Goal: Information Seeking & Learning: Learn about a topic

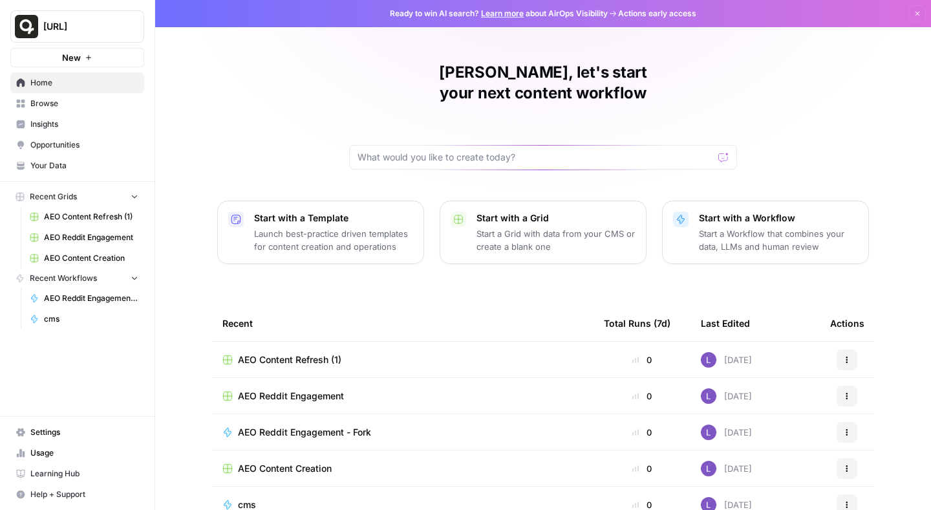
scroll to position [85, 0]
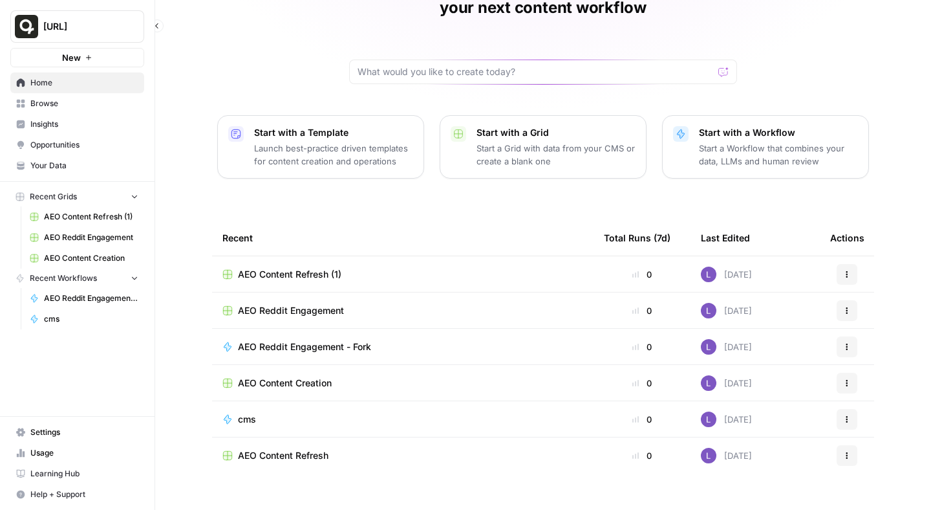
click at [98, 121] on span "Insights" at bounding box center [84, 124] width 108 height 12
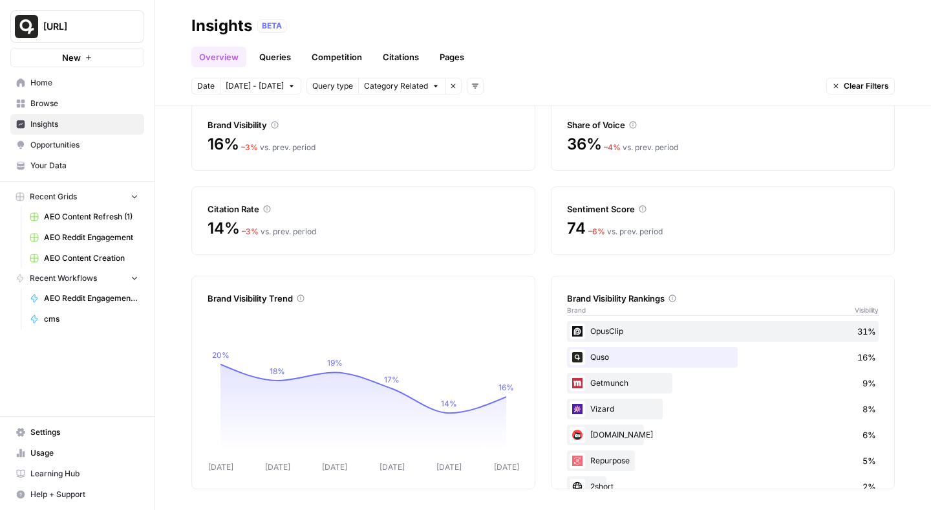
click at [330, 56] on link "Competition" at bounding box center [337, 57] width 66 height 21
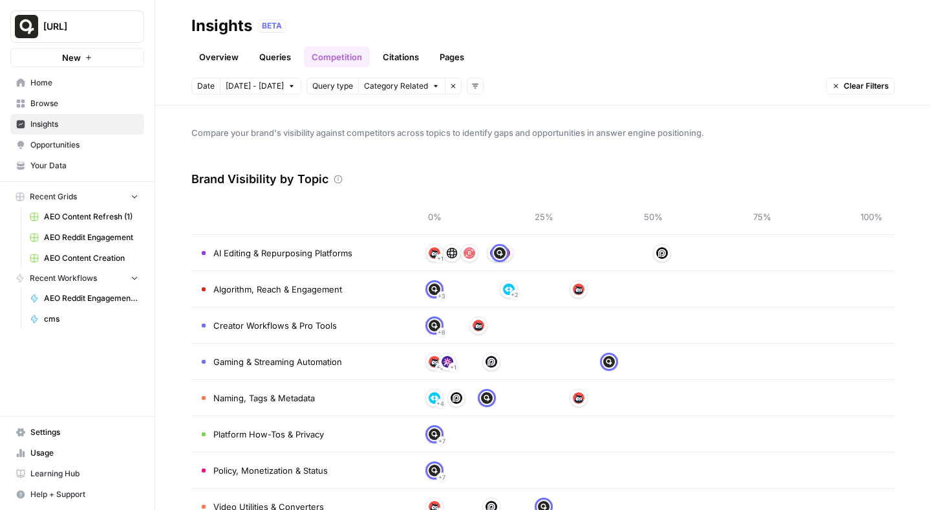
scroll to position [36, 0]
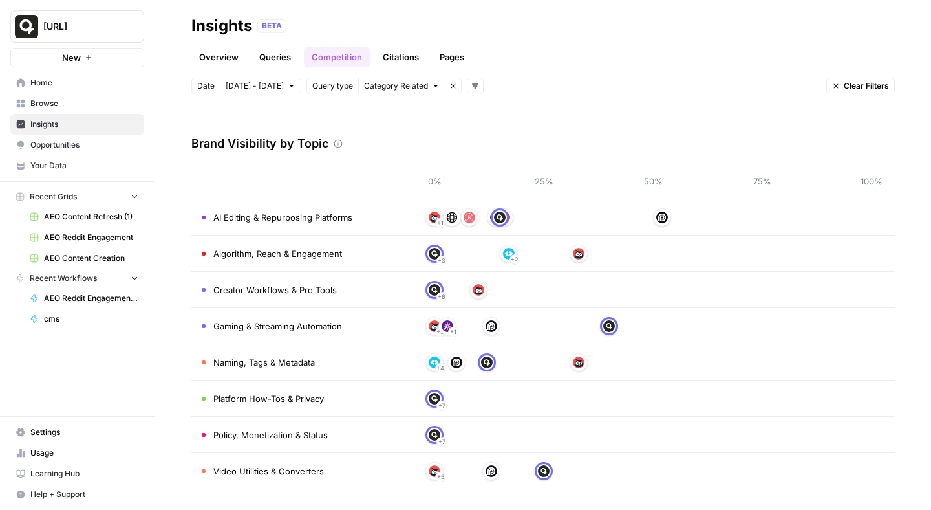
click at [303, 221] on span "AI Editing & Repurposing Platforms" at bounding box center [282, 217] width 139 height 13
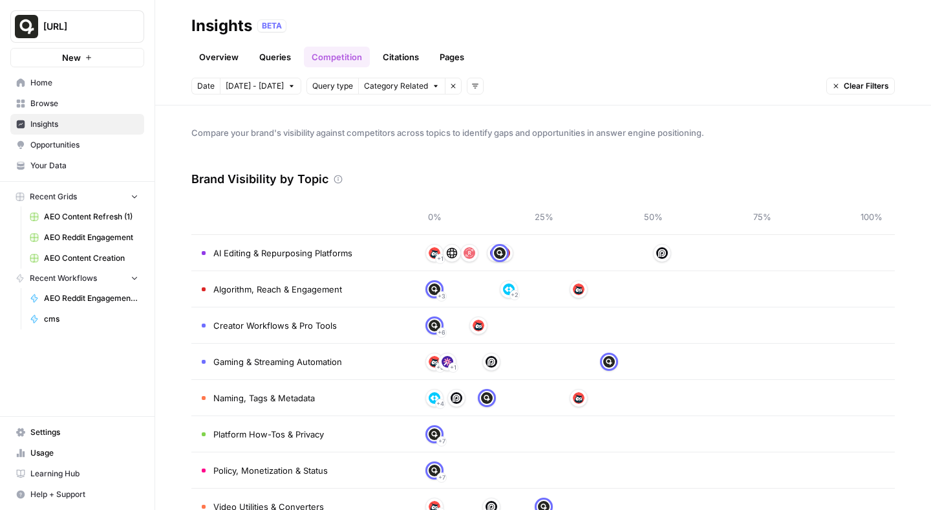
click at [398, 251] on td "AI Editing & Repurposing Platforms" at bounding box center [301, 253] width 220 height 36
click at [329, 87] on span "Query type" at bounding box center [332, 86] width 41 height 12
click at [263, 50] on link "Queries" at bounding box center [275, 57] width 47 height 21
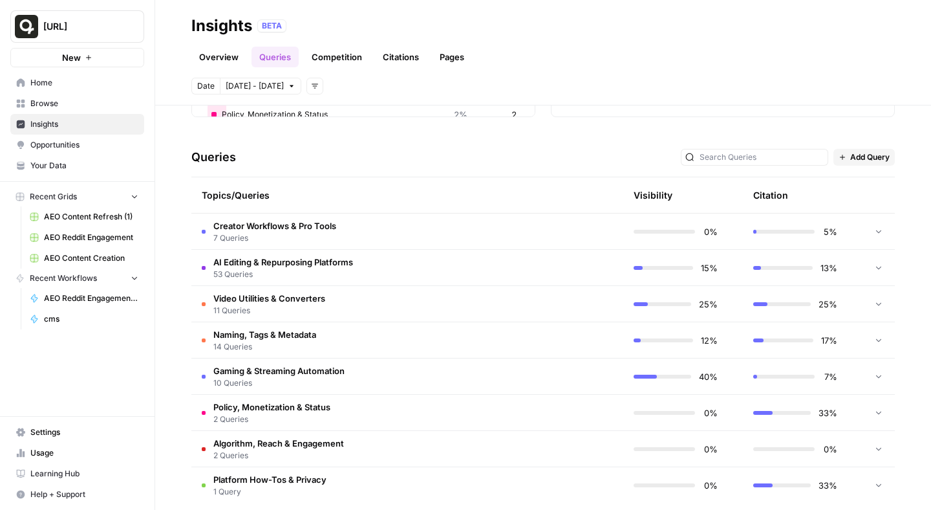
scroll to position [245, 0]
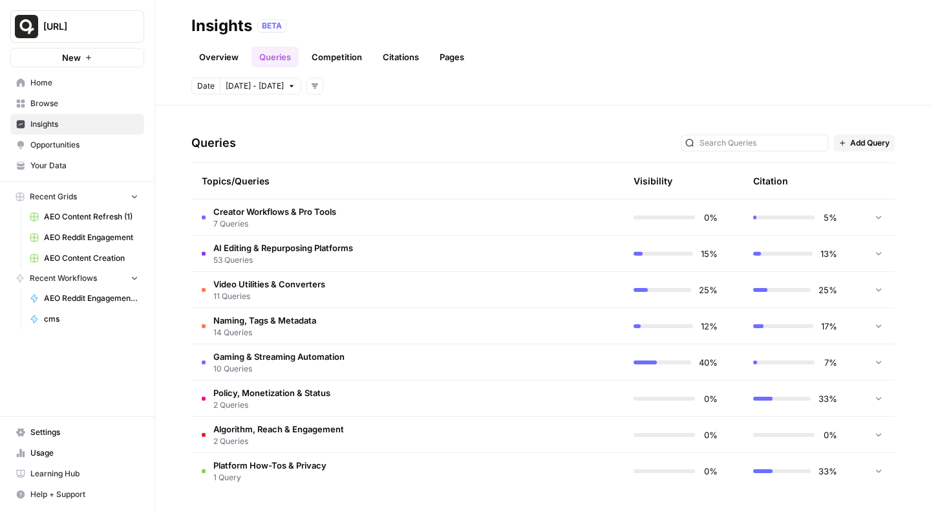
click at [368, 247] on td "AI Editing & Repurposing Platforms 53 Queries" at bounding box center [345, 253] width 309 height 36
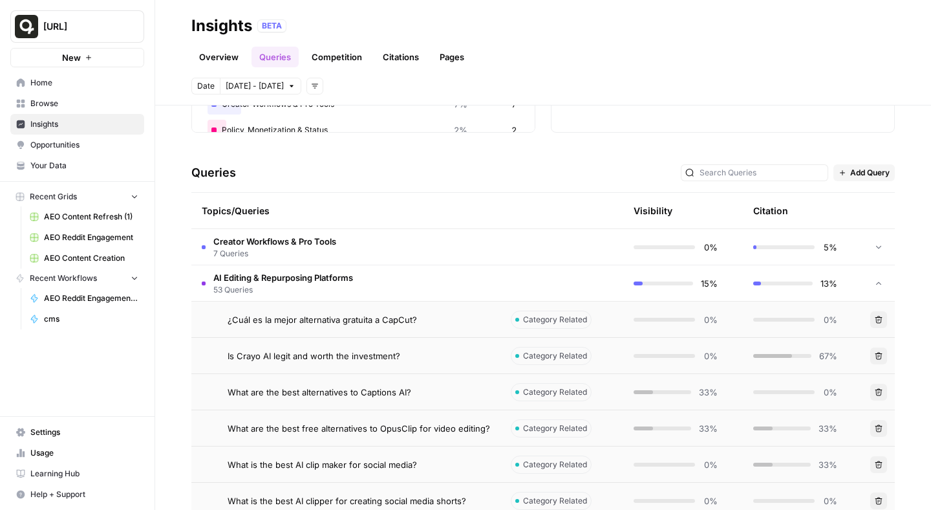
scroll to position [0, 0]
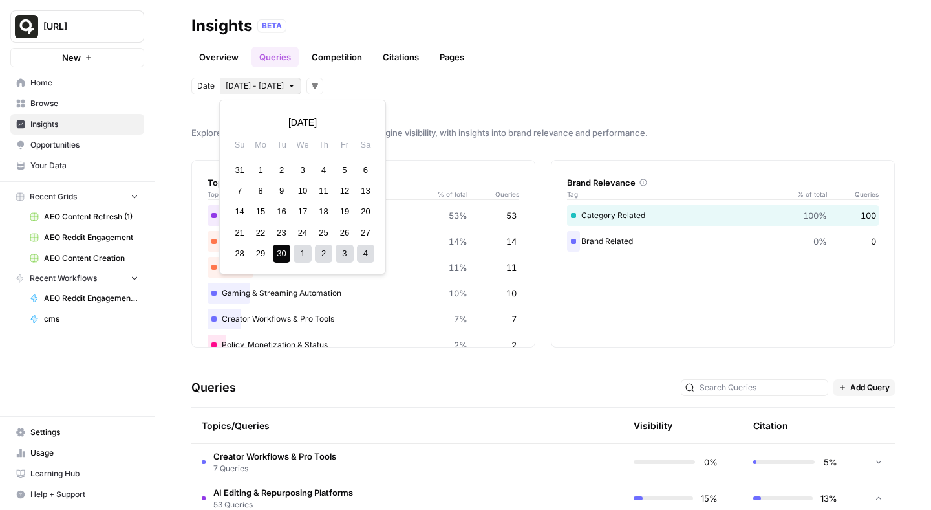
click at [271, 86] on span "[DATE] - [DATE]" at bounding box center [255, 86] width 58 height 12
click at [459, 60] on link "Pages" at bounding box center [452, 57] width 40 height 21
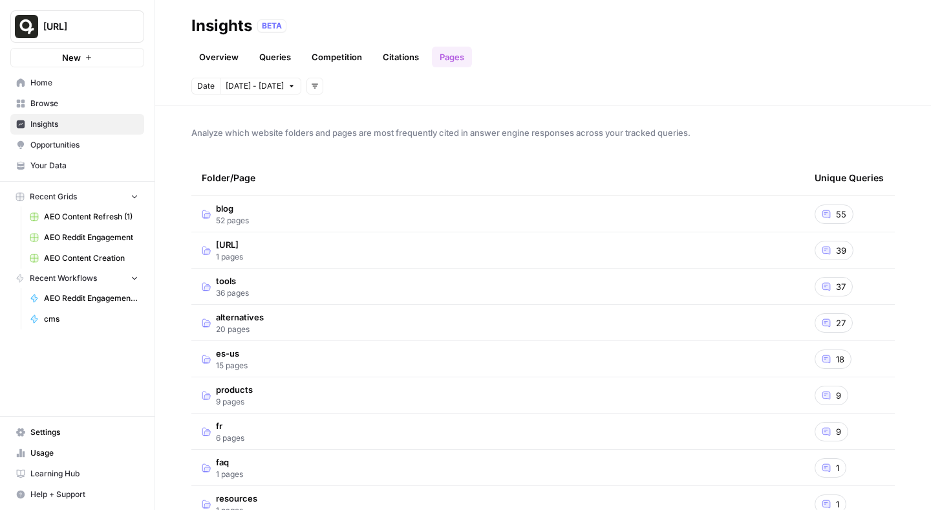
click at [409, 59] on link "Citations" at bounding box center [401, 57] width 52 height 21
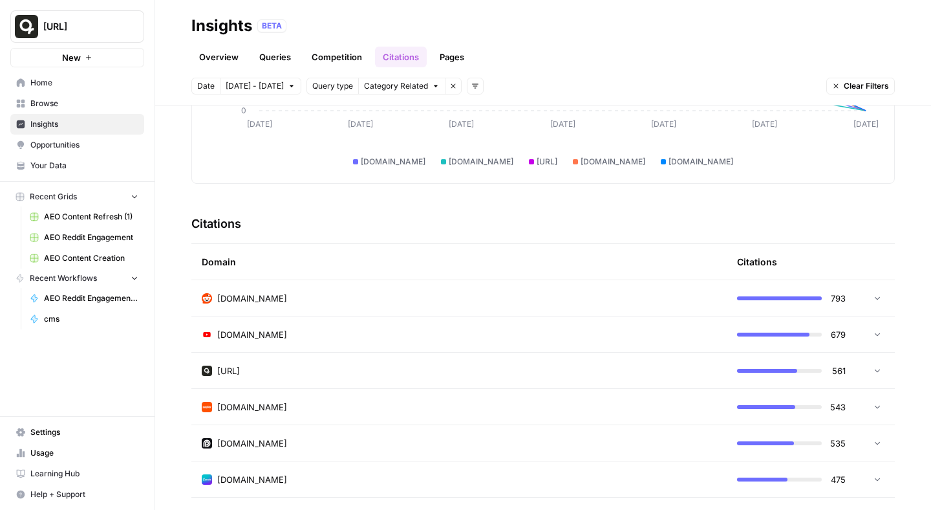
scroll to position [127, 0]
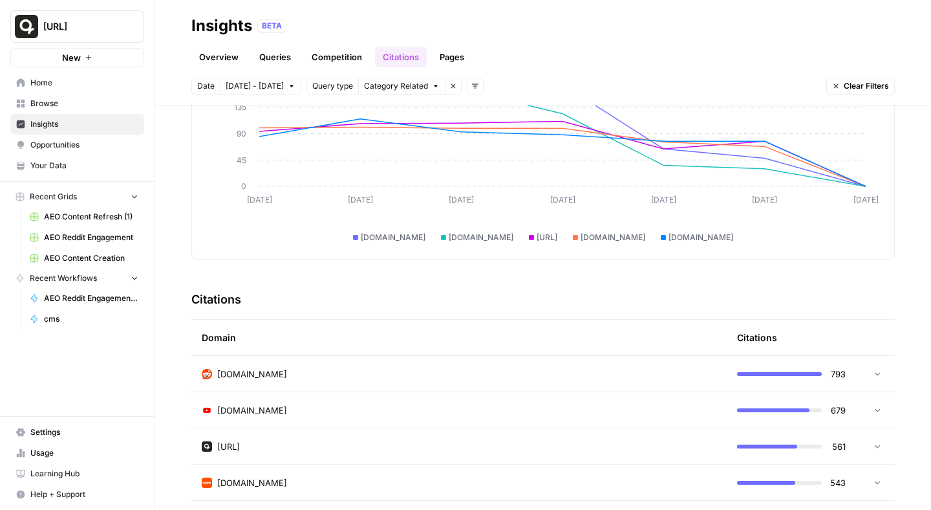
click at [880, 374] on icon at bounding box center [877, 373] width 9 height 9
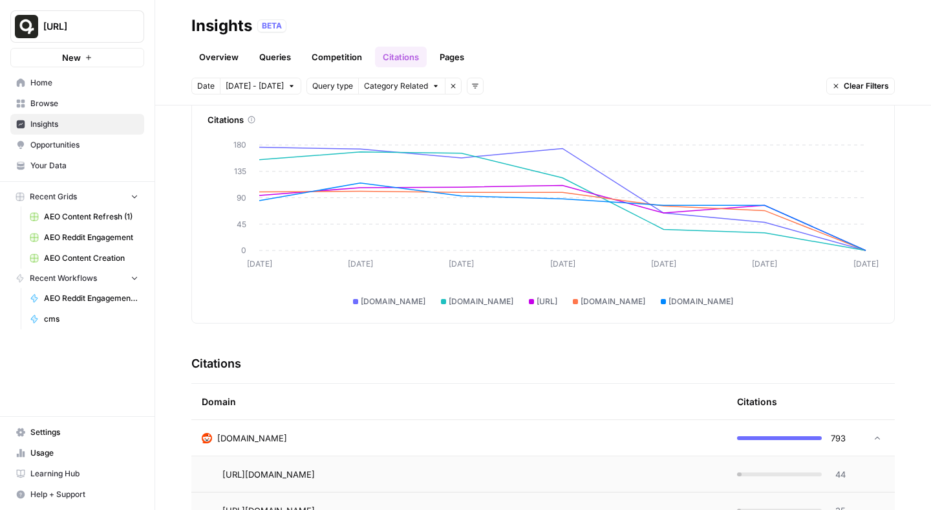
scroll to position [0, 0]
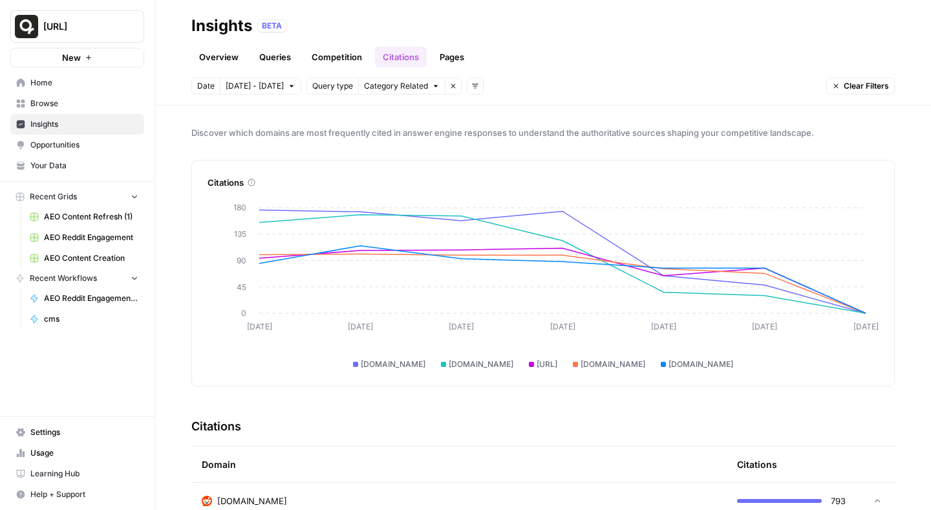
click at [352, 59] on link "Competition" at bounding box center [337, 57] width 66 height 21
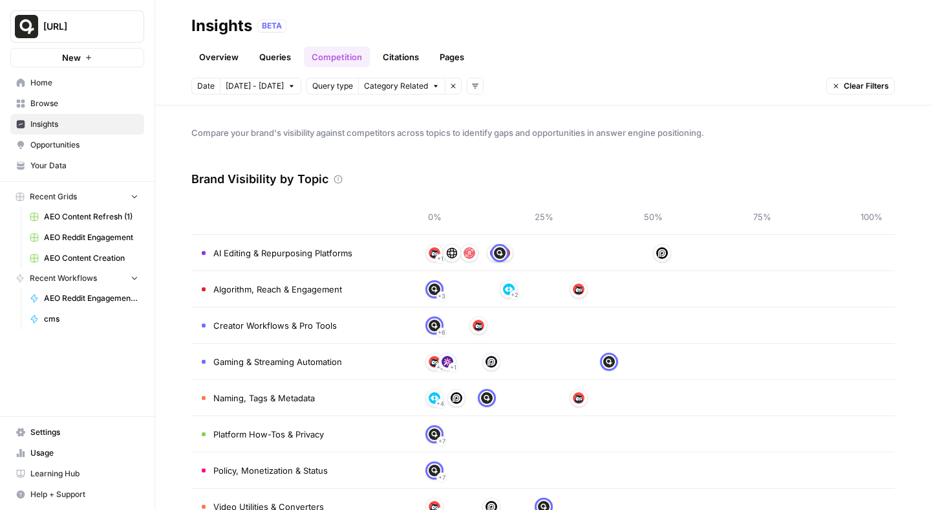
click at [286, 56] on link "Queries" at bounding box center [275, 57] width 47 height 21
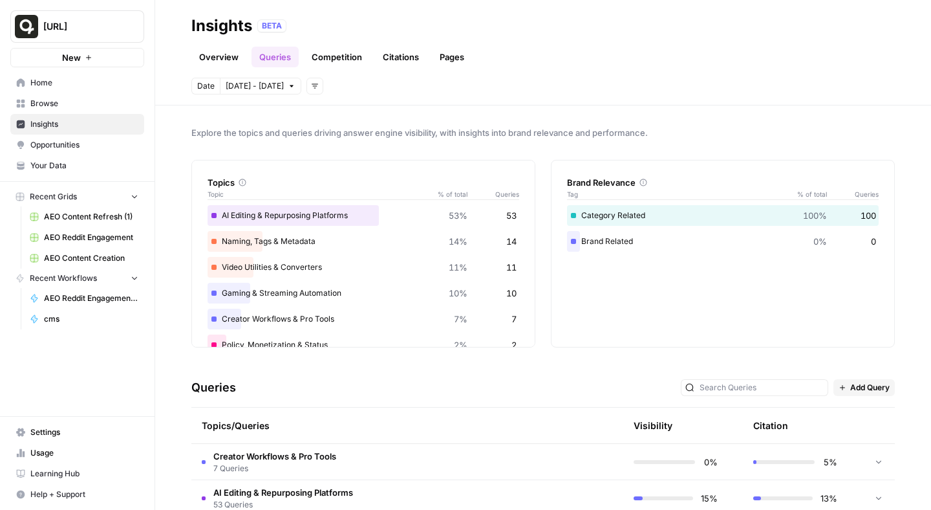
click at [109, 298] on span "AEO Reddit Engagement - Fork" at bounding box center [91, 298] width 94 height 12
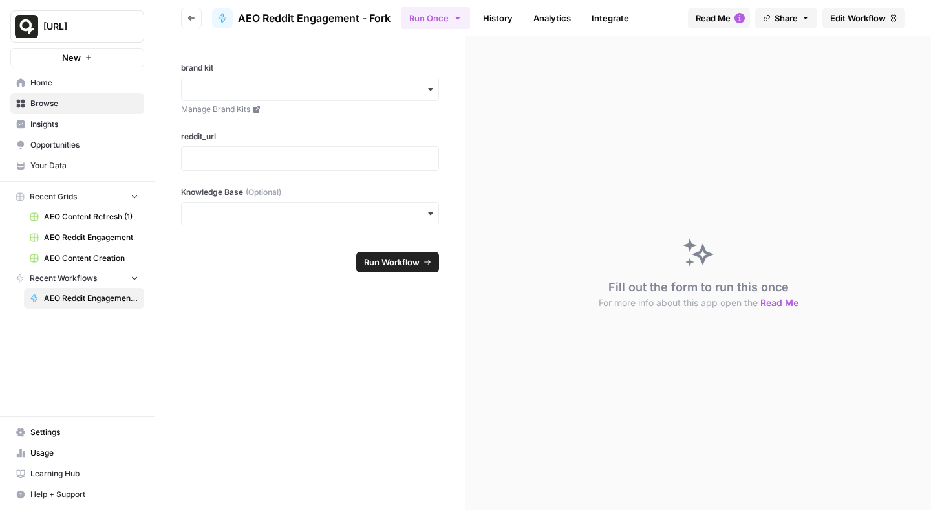
click at [69, 78] on span "Home" at bounding box center [84, 83] width 108 height 12
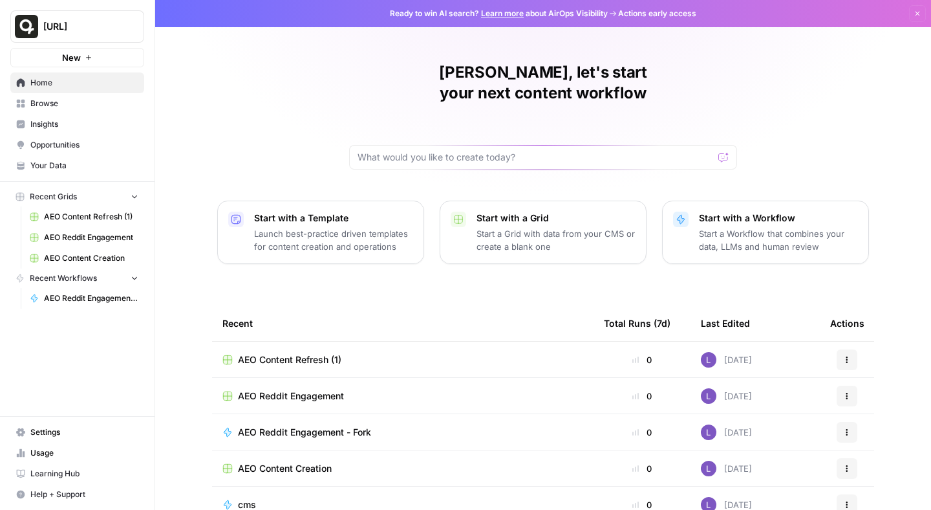
click at [41, 105] on span "Browse" at bounding box center [84, 104] width 108 height 12
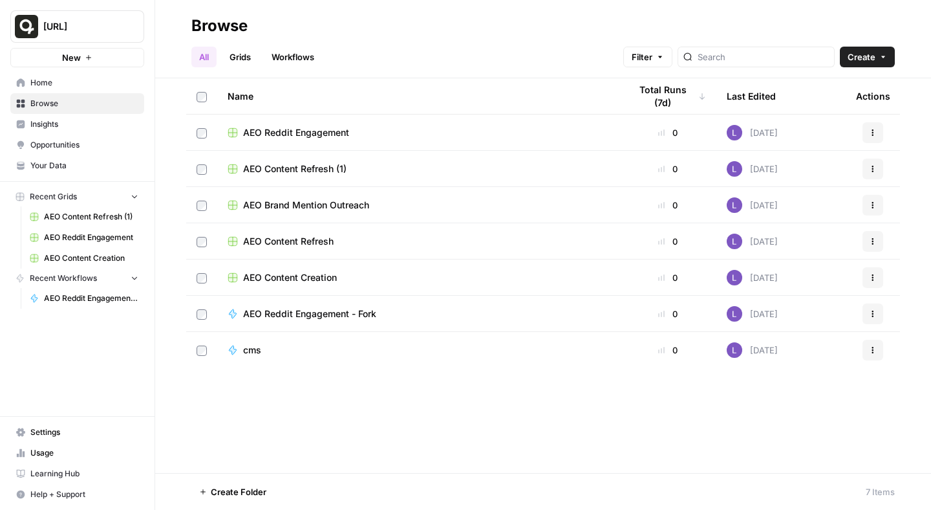
click at [47, 452] on span "Usage" at bounding box center [84, 453] width 108 height 12
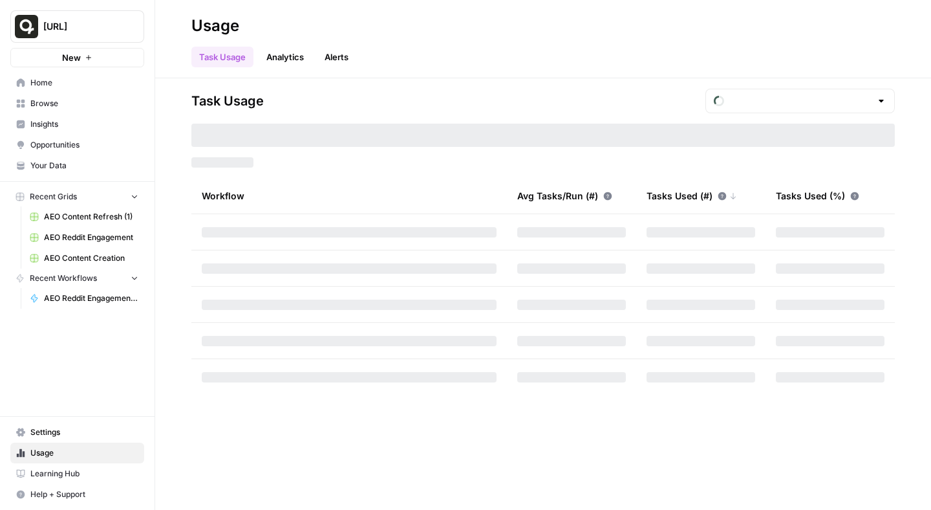
type input "October Tasks"
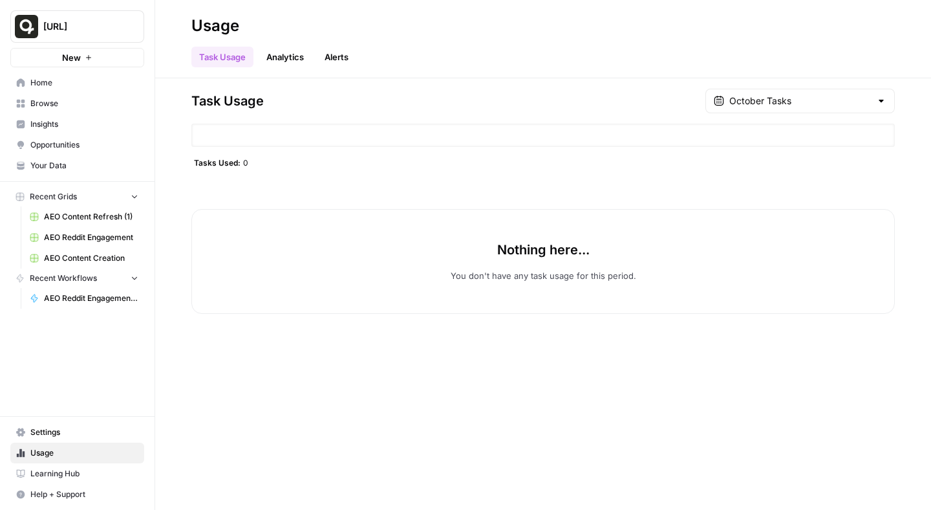
click at [37, 430] on span "Settings" at bounding box center [84, 432] width 108 height 12
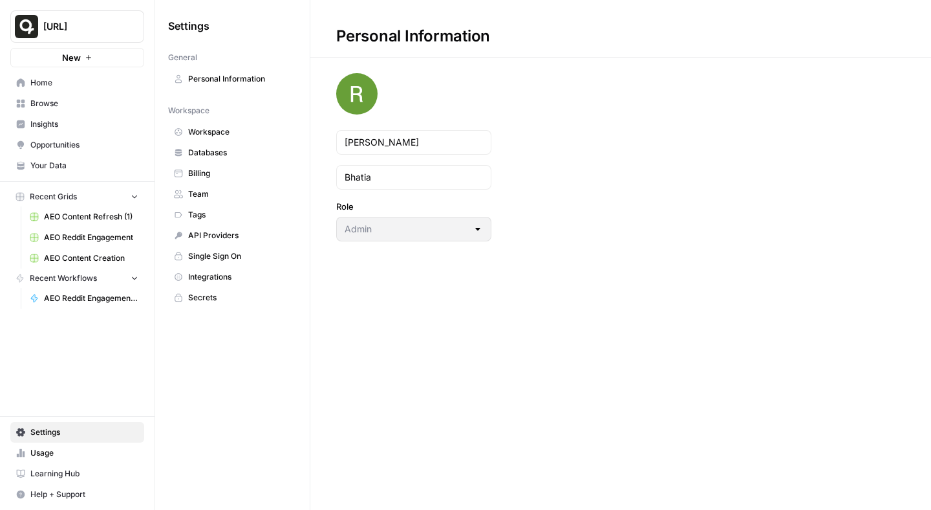
click at [221, 149] on span "Databases" at bounding box center [239, 153] width 103 height 12
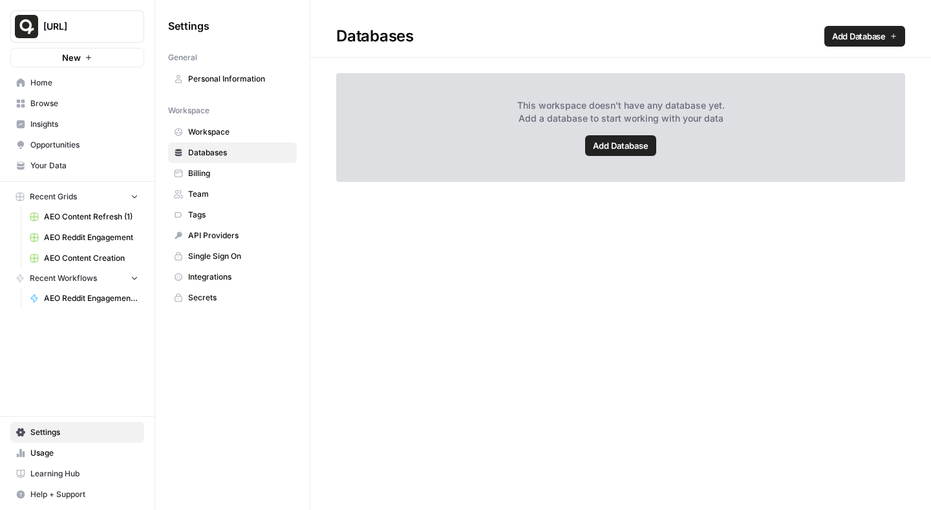
click at [220, 136] on span "Workspace" at bounding box center [239, 132] width 103 height 12
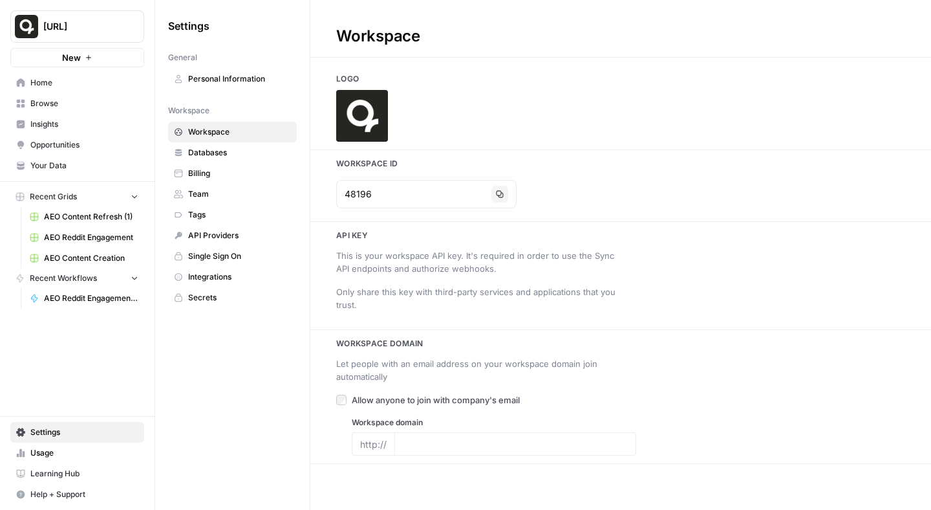
type input "[URL]"
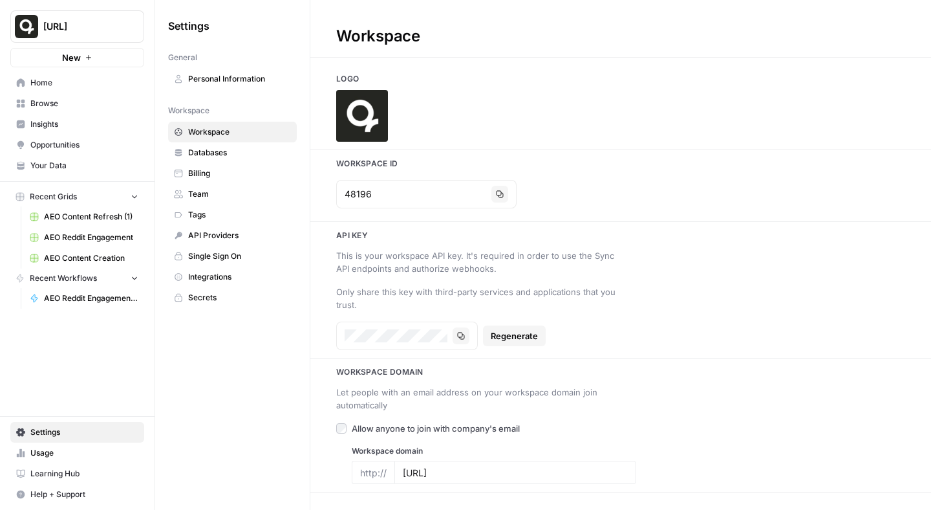
click at [223, 84] on span "Personal Information" at bounding box center [239, 79] width 103 height 12
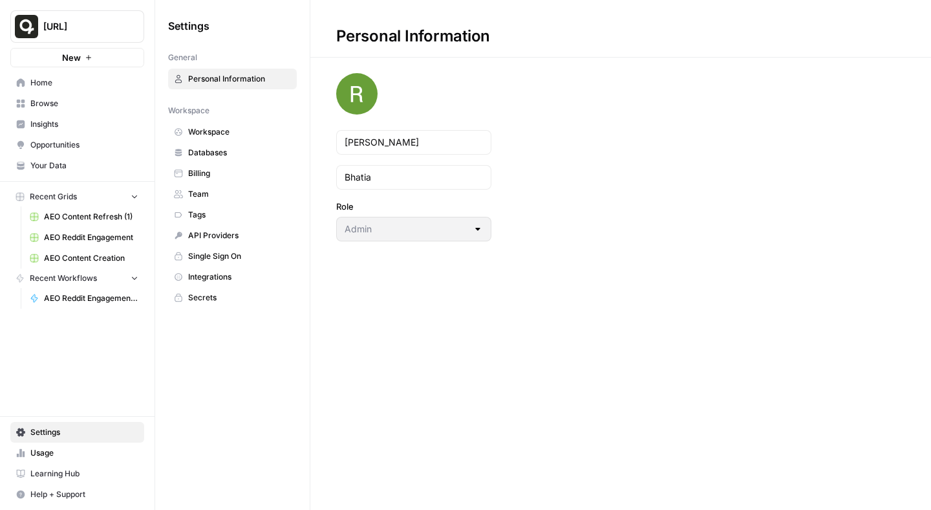
click at [219, 231] on span "API Providers" at bounding box center [239, 236] width 103 height 12
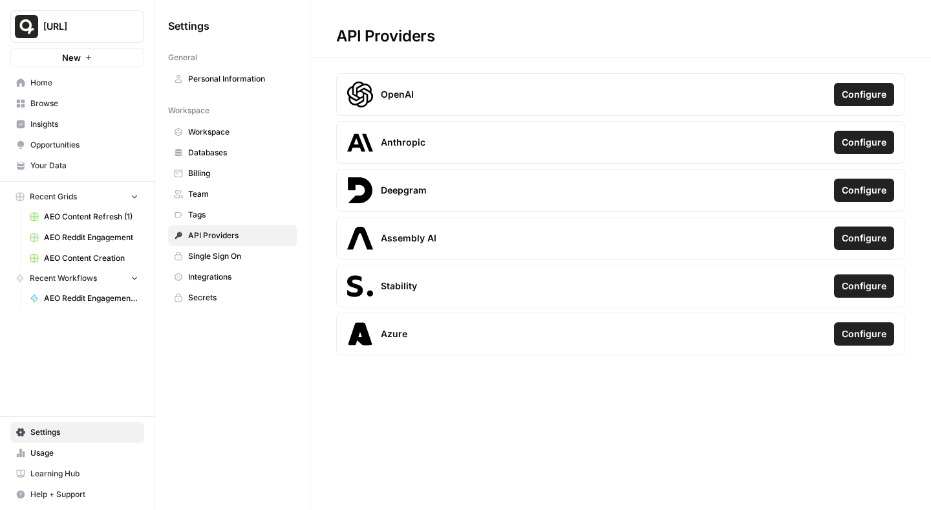
click at [862, 90] on span "Configure" at bounding box center [864, 94] width 45 height 13
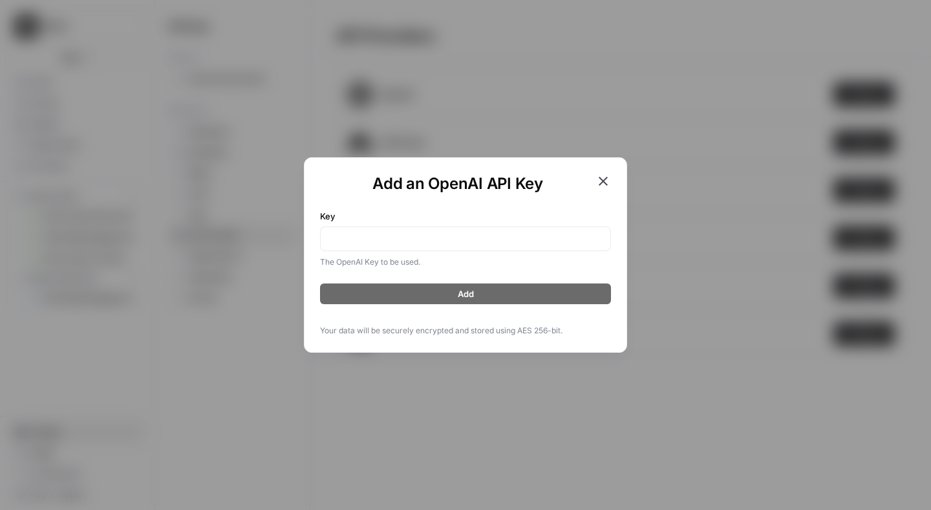
click at [604, 180] on icon "button" at bounding box center [603, 181] width 9 height 9
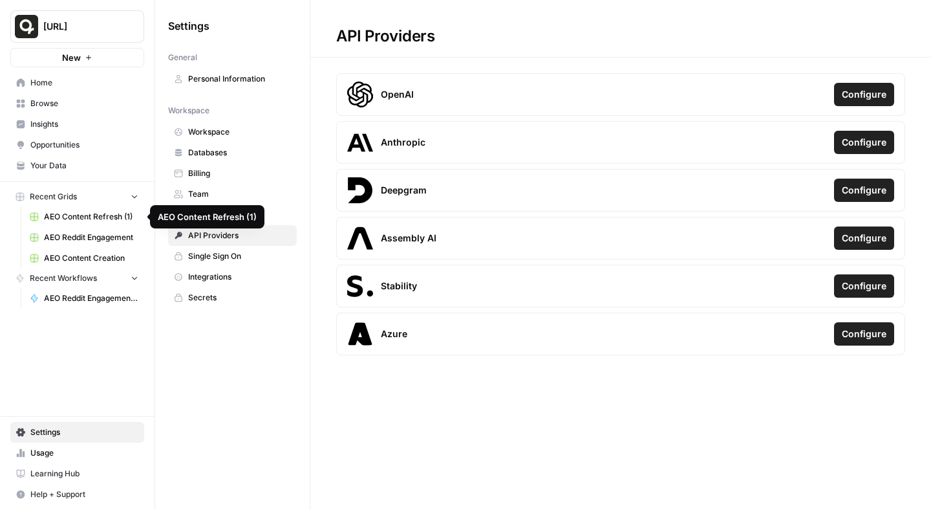
click at [76, 166] on span "Your Data" at bounding box center [84, 166] width 108 height 12
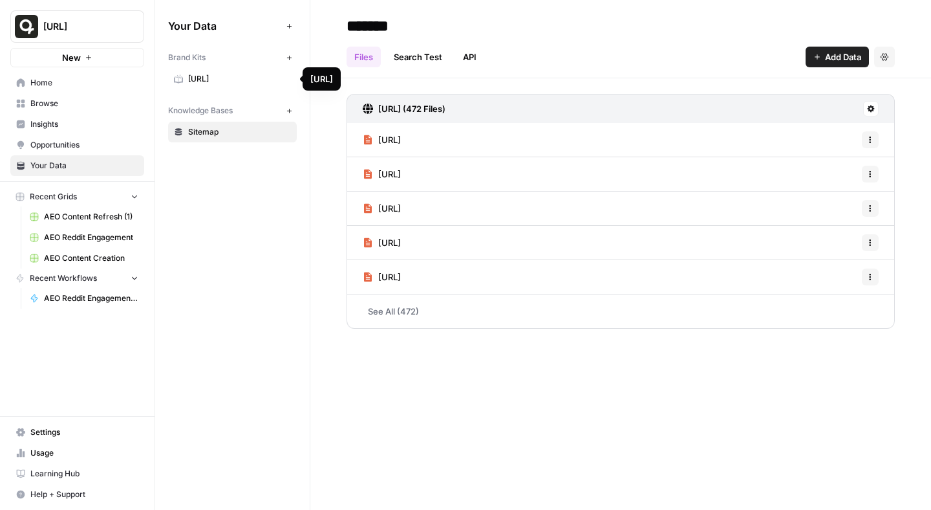
click at [204, 81] on span "[URL]" at bounding box center [239, 79] width 103 height 12
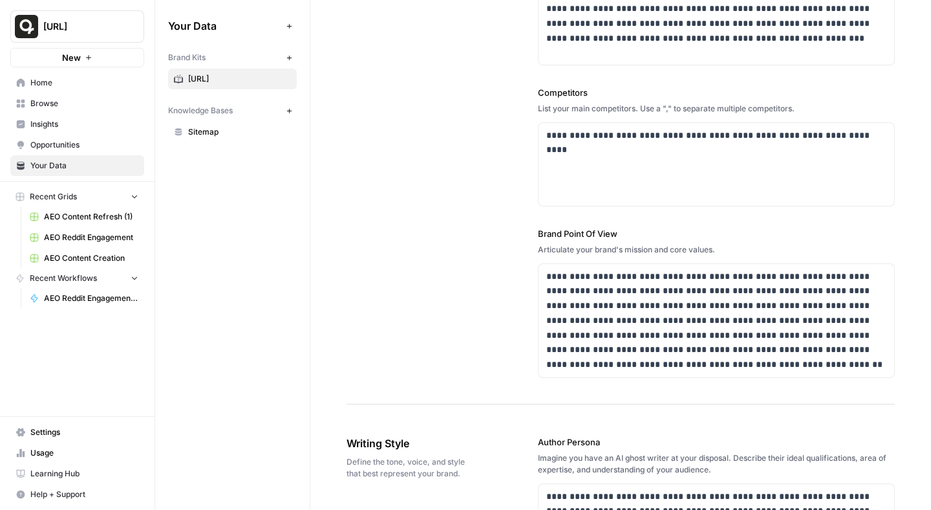
scroll to position [443, 0]
drag, startPoint x: 786, startPoint y: 136, endPoint x: 884, endPoint y: 141, distance: 98.5
click at [884, 141] on p "**********" at bounding box center [717, 134] width 340 height 15
click at [460, 282] on div "**********" at bounding box center [621, 6] width 549 height 794
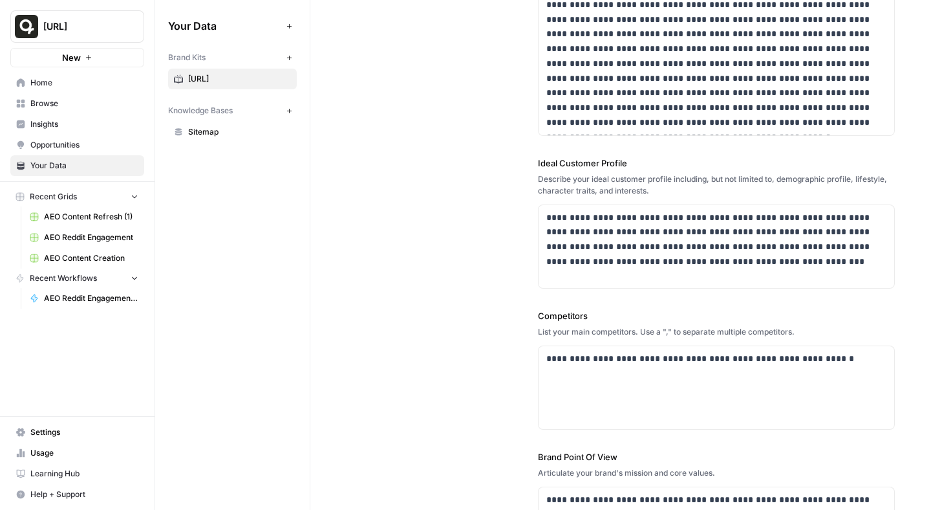
scroll to position [0, 0]
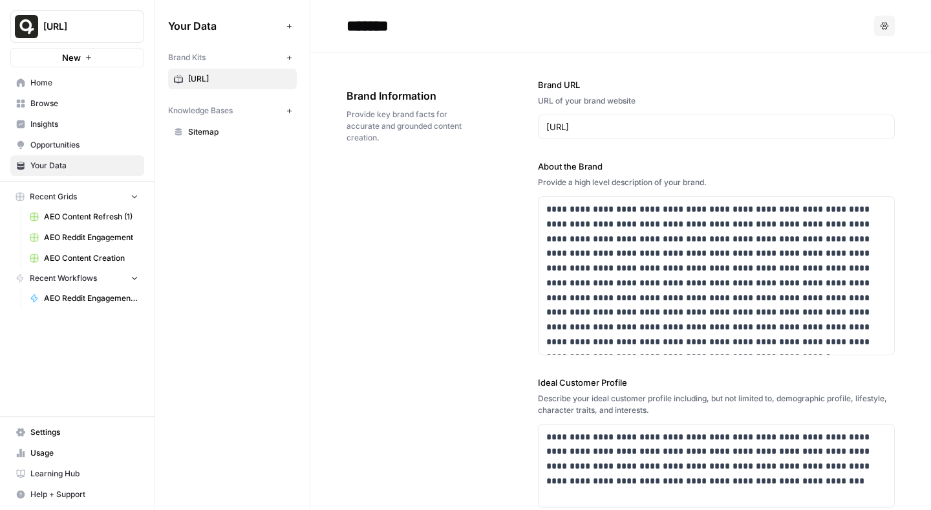
click at [76, 118] on span "Insights" at bounding box center [84, 124] width 108 height 12
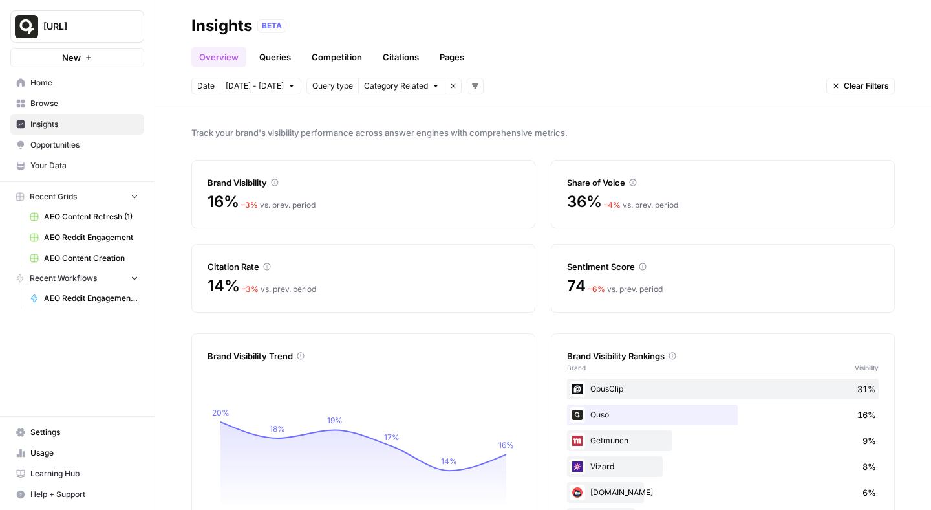
click at [340, 54] on link "Competition" at bounding box center [337, 57] width 66 height 21
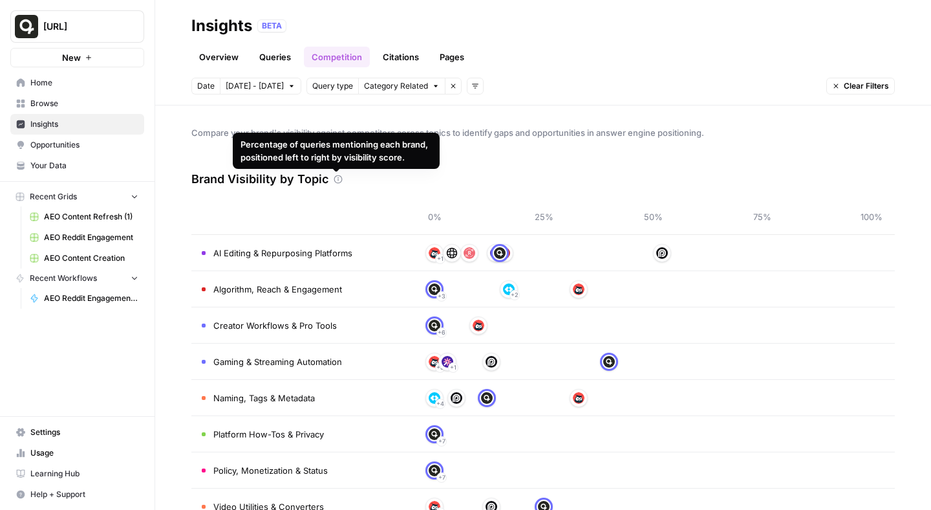
scroll to position [36, 0]
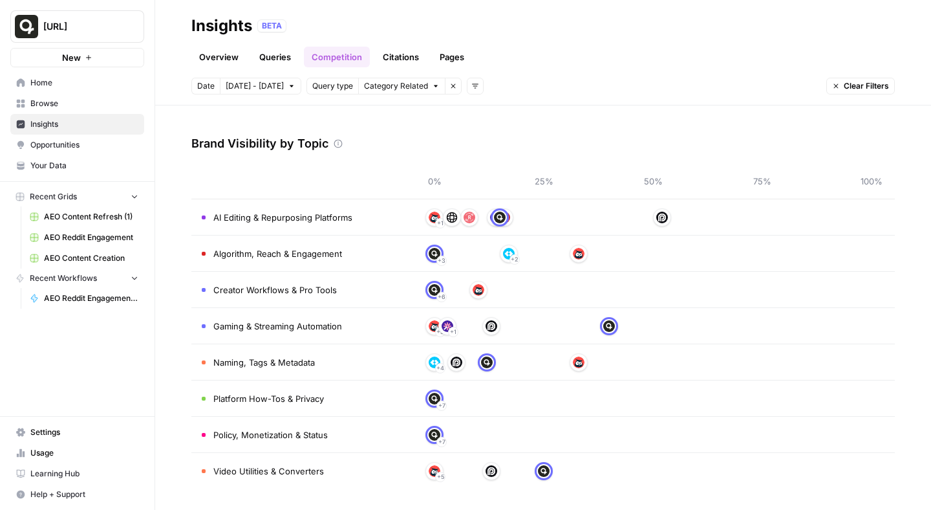
click at [383, 406] on td "Platform How-Tos & Privacy" at bounding box center [301, 398] width 220 height 36
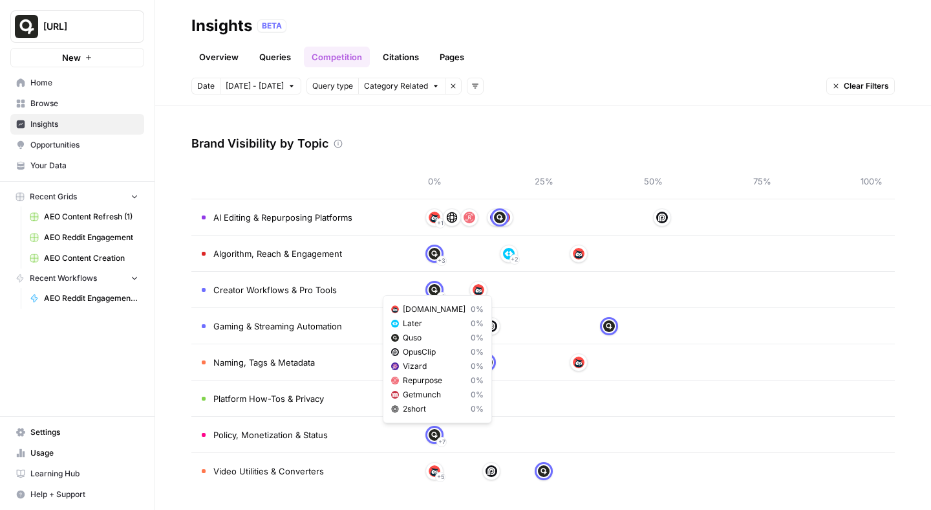
click at [433, 437] on img at bounding box center [435, 435] width 12 height 12
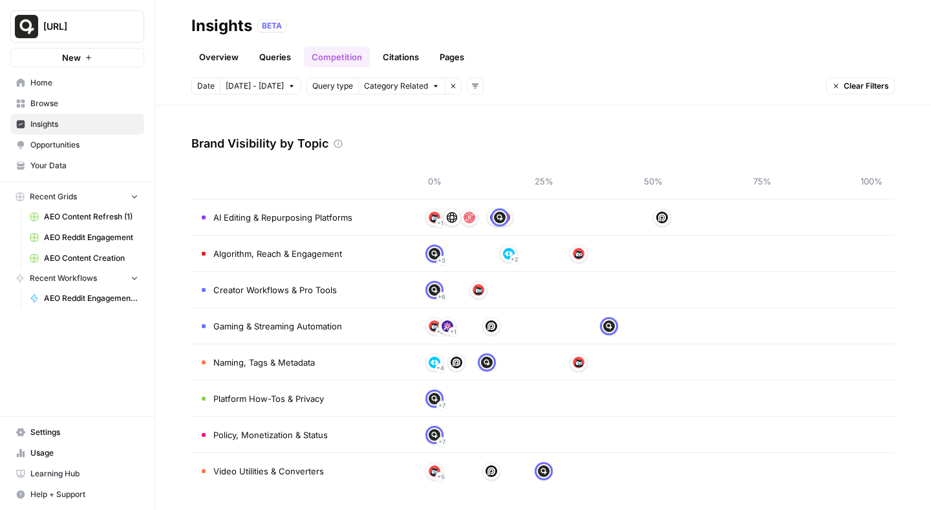
scroll to position [0, 0]
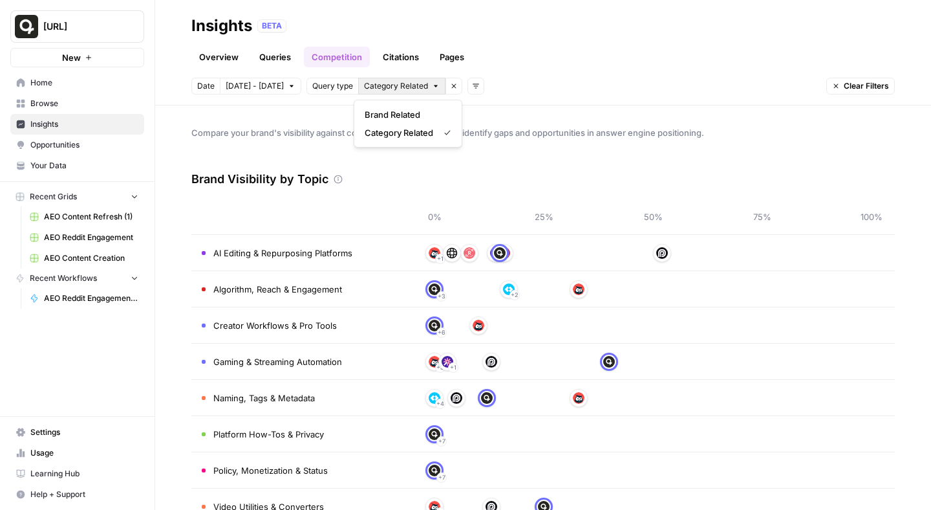
click at [385, 85] on span "Category Related" at bounding box center [396, 86] width 64 height 12
click at [330, 84] on span "Query type" at bounding box center [332, 86] width 41 height 12
click at [334, 85] on span "Query type" at bounding box center [332, 86] width 41 height 12
click at [366, 85] on span "Category Related" at bounding box center [396, 86] width 64 height 12
click at [390, 107] on button "Brand Related" at bounding box center [408, 114] width 97 height 18
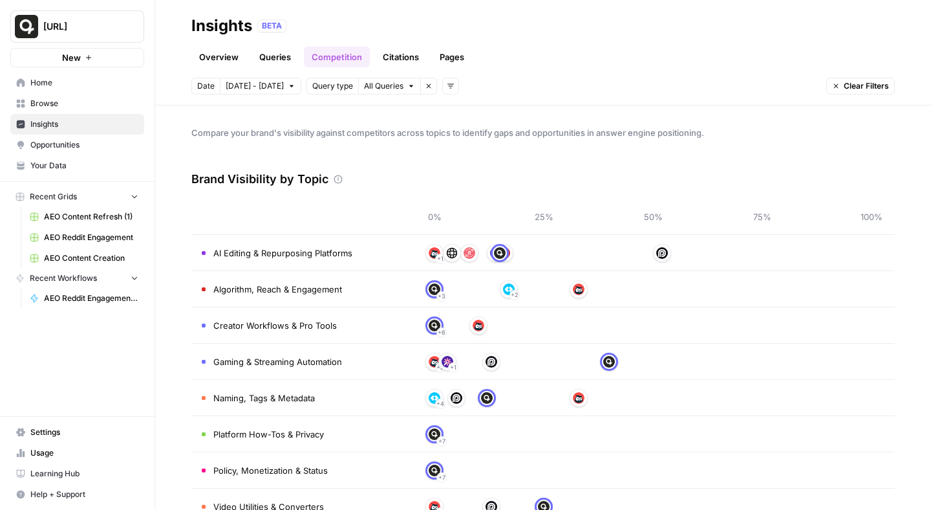
click at [389, 84] on span "All Queries" at bounding box center [383, 86] width 39 height 12
click at [448, 118] on icon "button" at bounding box center [448, 115] width 8 height 8
click at [397, 64] on link "Citations" at bounding box center [401, 57] width 52 height 21
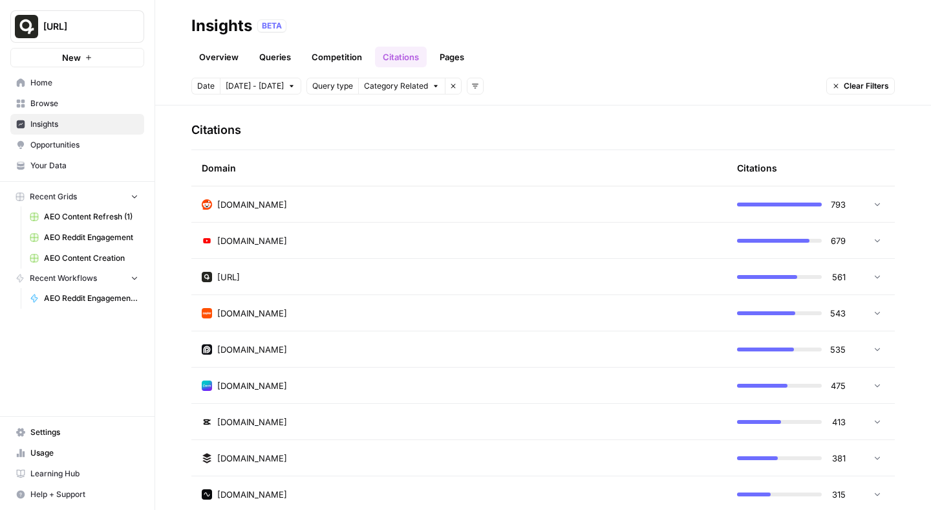
scroll to position [298, 0]
click at [682, 315] on div "[DOMAIN_NAME]" at bounding box center [459, 311] width 515 height 13
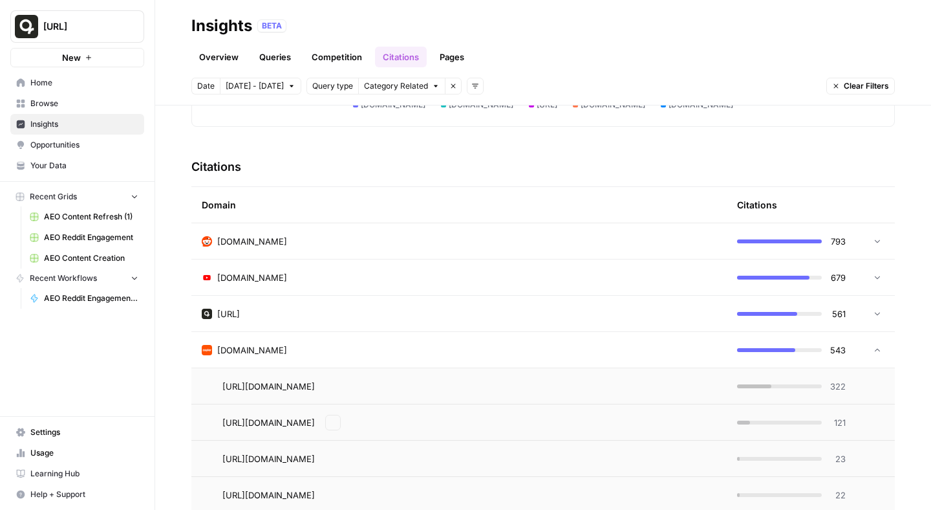
scroll to position [257, 0]
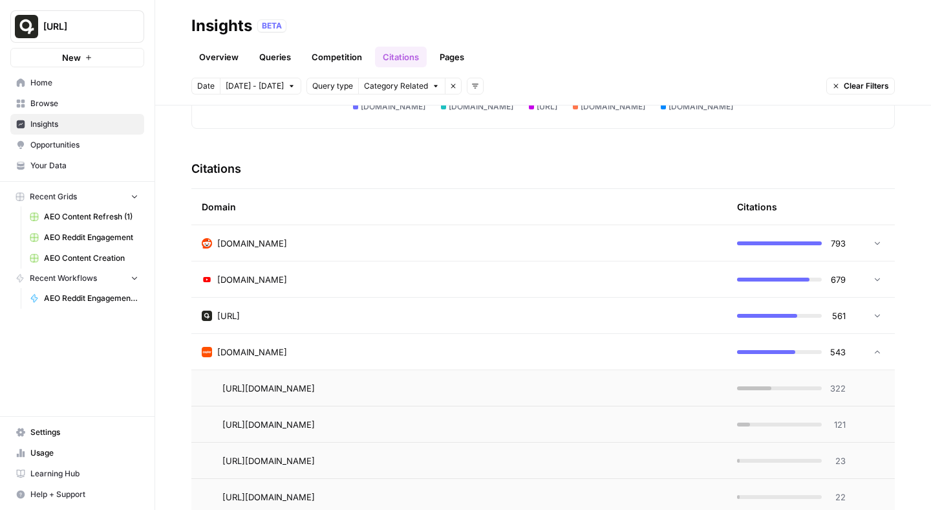
click at [680, 326] on td "[URL]" at bounding box center [459, 316] width 536 height 36
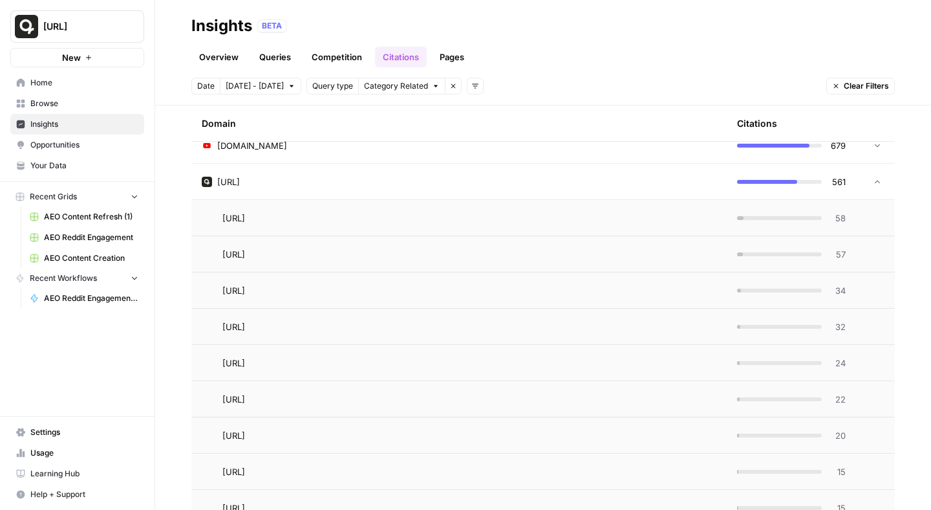
scroll to position [396, 0]
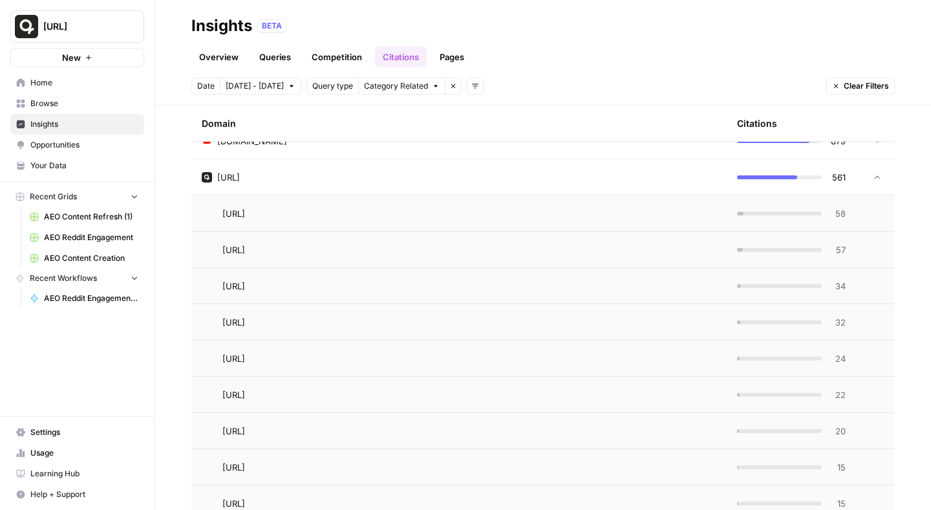
click at [836, 212] on span "58" at bounding box center [838, 213] width 16 height 13
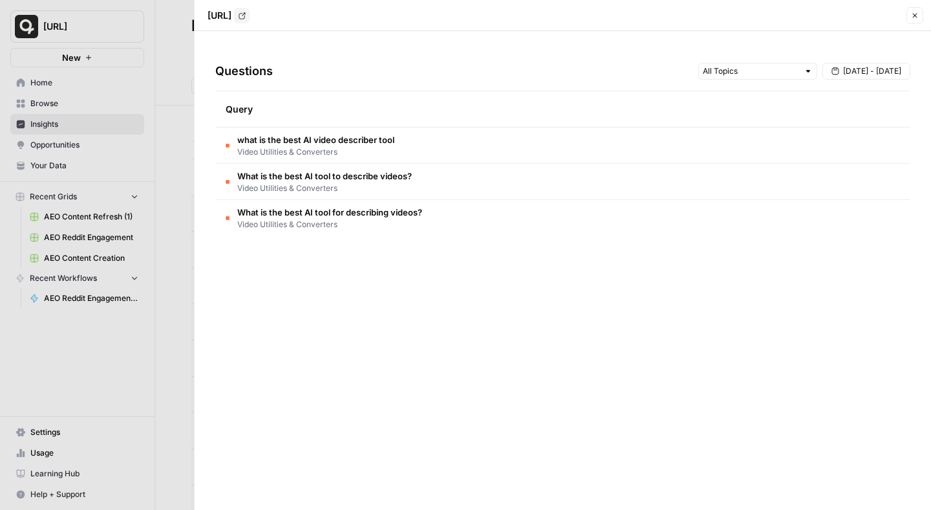
click at [160, 67] on div at bounding box center [465, 255] width 931 height 510
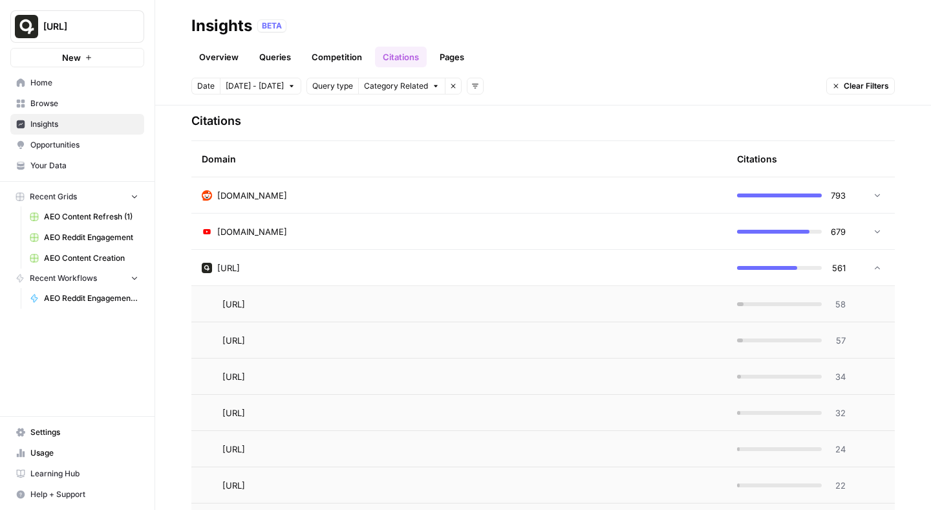
scroll to position [231, 0]
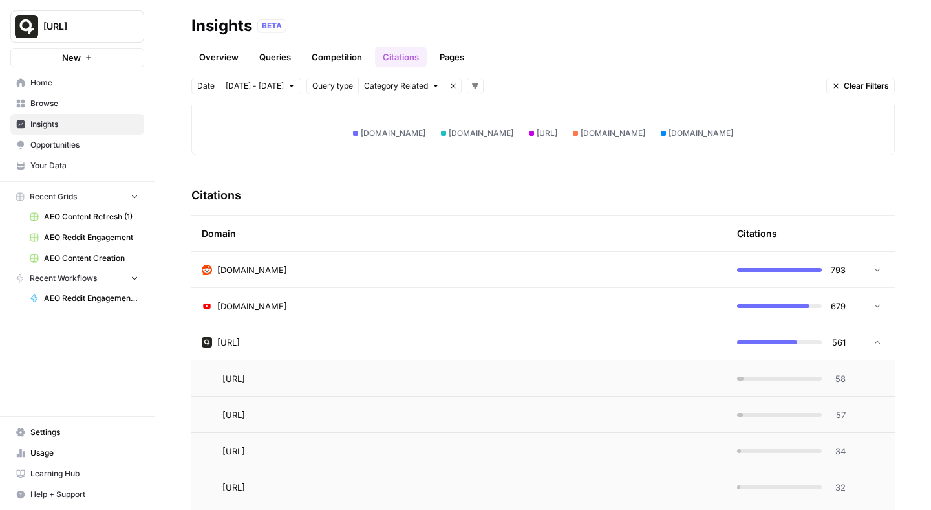
click at [646, 349] on td "[URL]" at bounding box center [459, 342] width 536 height 36
click at [660, 306] on div "[DOMAIN_NAME]" at bounding box center [459, 305] width 515 height 13
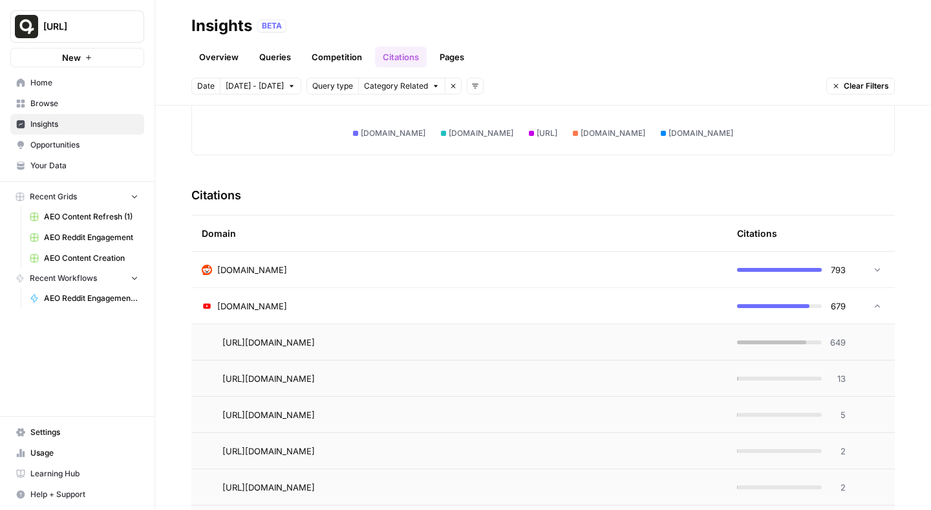
click at [627, 350] on td "[URL][DOMAIN_NAME]" at bounding box center [459, 342] width 536 height 36
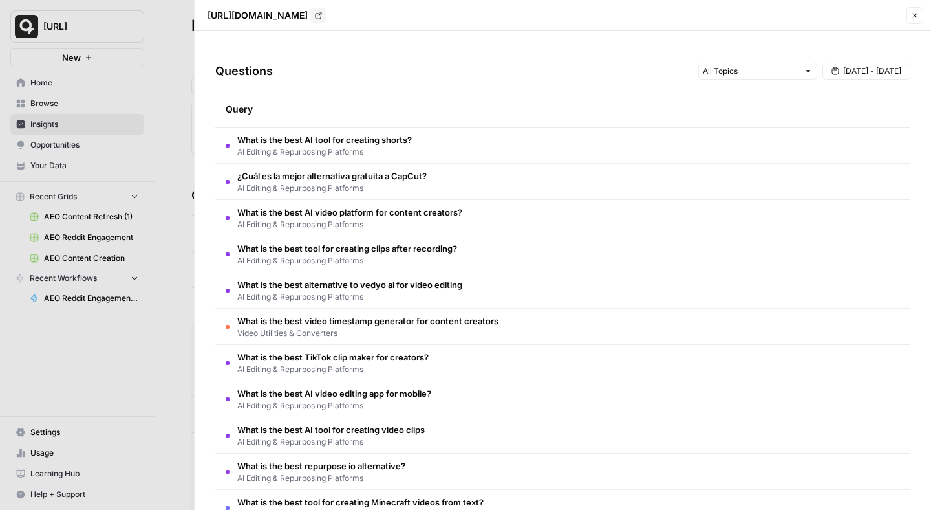
click at [510, 149] on td "What is the best AI tool for creating shorts? AI Editing & Repurposing Platforms" at bounding box center [562, 145] width 695 height 36
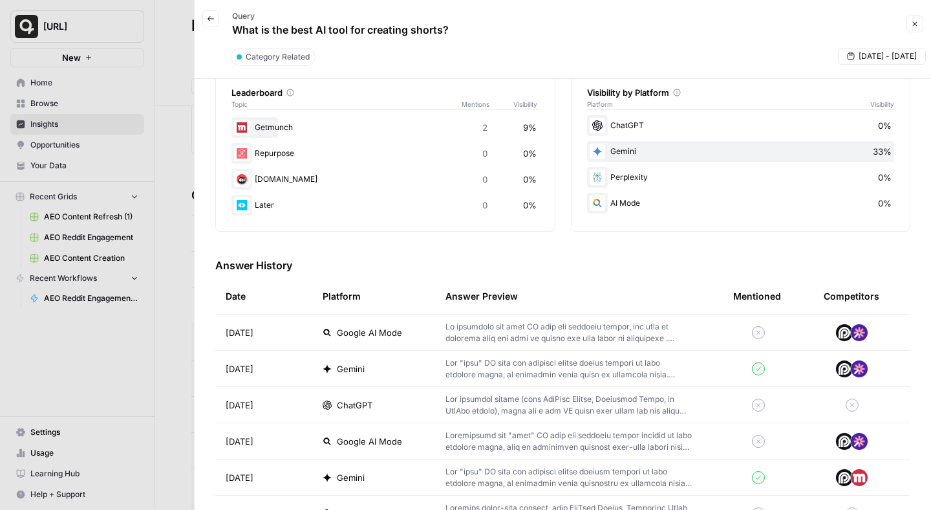
scroll to position [0, 0]
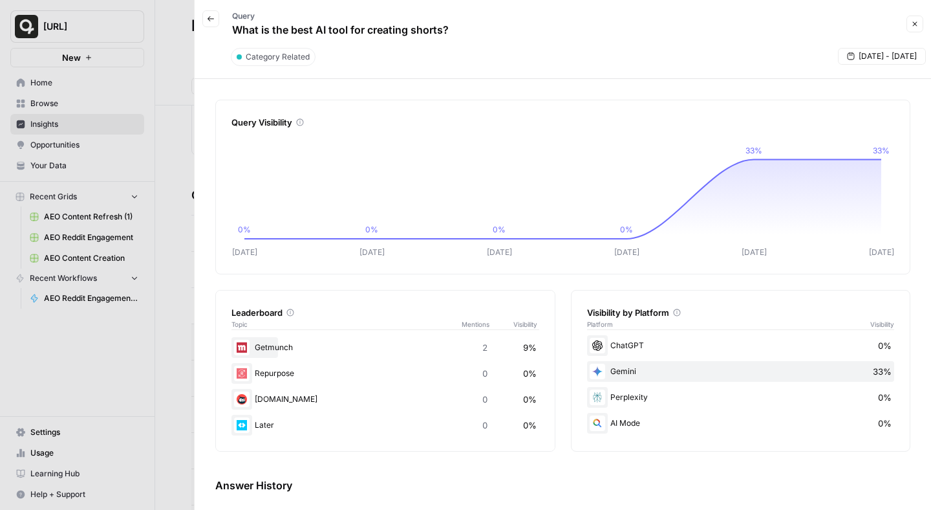
click at [211, 18] on icon "button" at bounding box center [211, 19] width 8 height 8
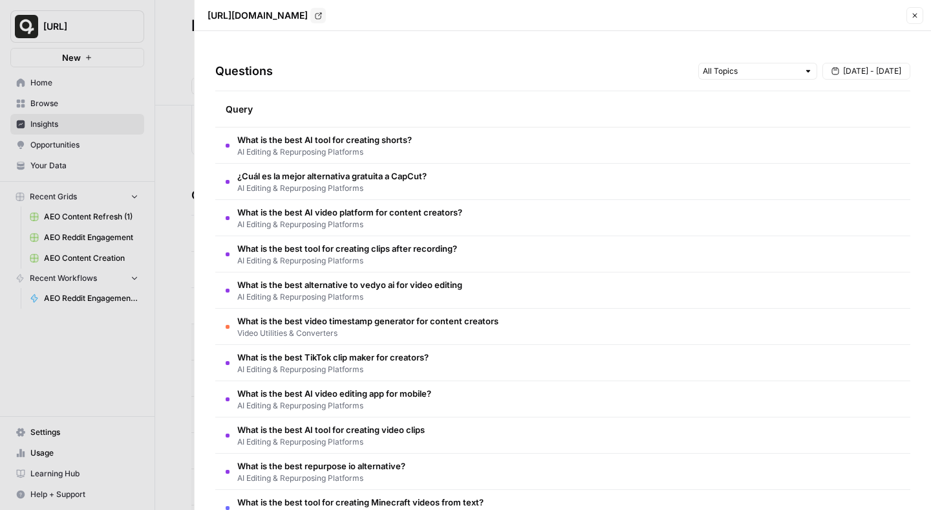
click at [326, 10] on link "Go to page" at bounding box center [318, 16] width 16 height 16
click at [919, 17] on icon "button" at bounding box center [915, 16] width 8 height 8
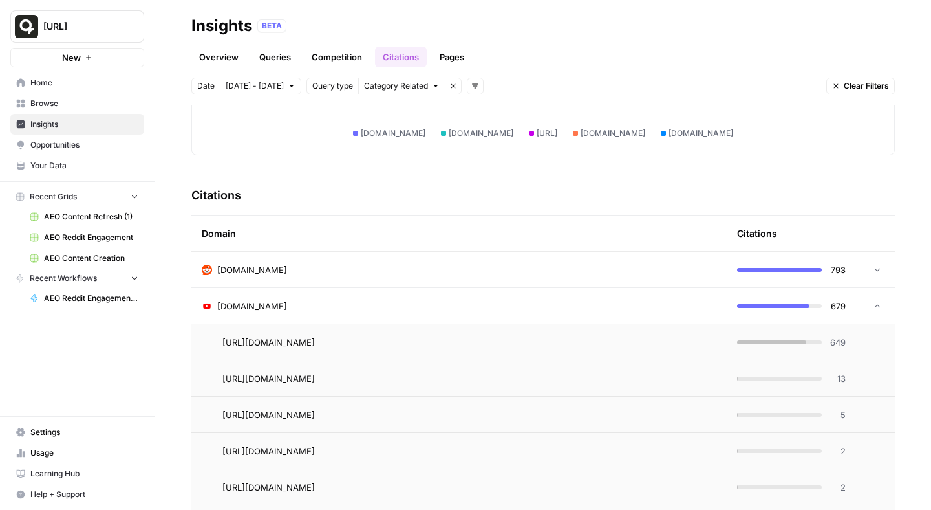
click at [629, 382] on div "[URL][DOMAIN_NAME] Go to page" at bounding box center [470, 379] width 494 height 16
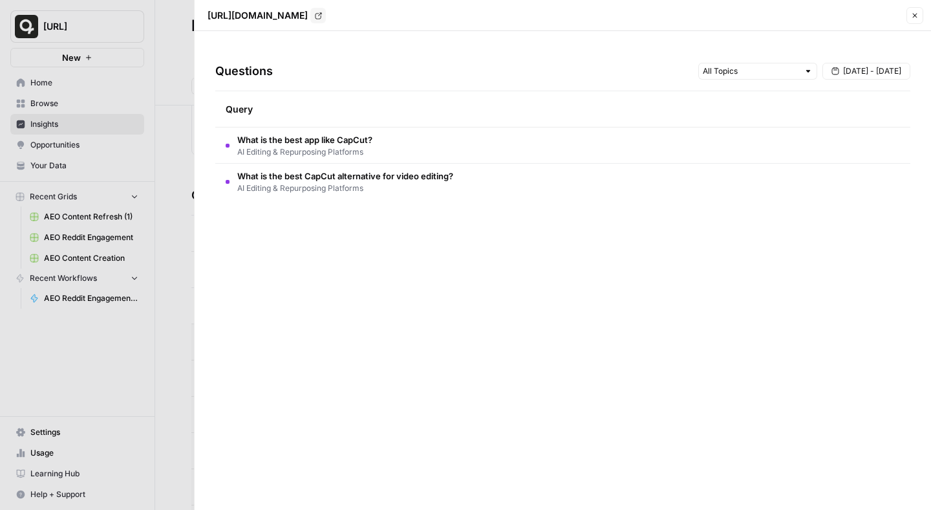
click at [514, 142] on td "What is the best app like CapCut? AI Editing & Repurposing Platforms" at bounding box center [562, 145] width 695 height 36
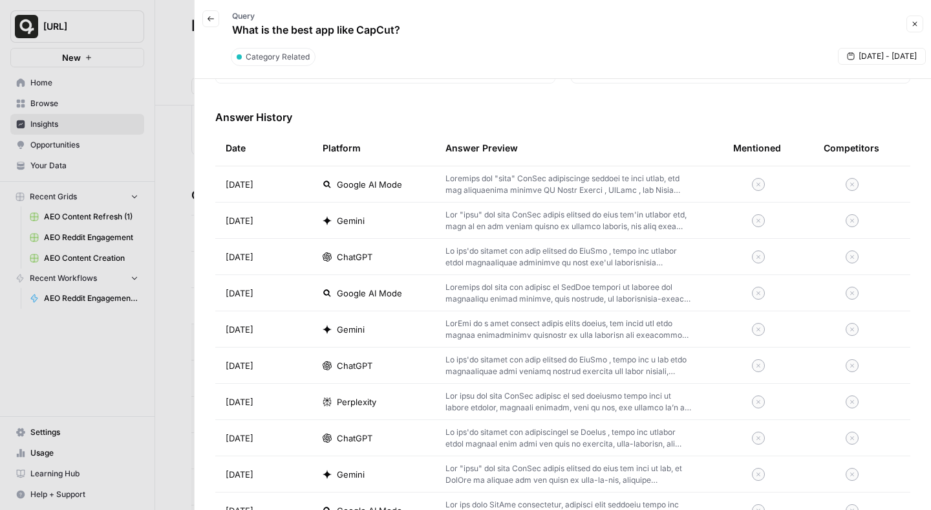
scroll to position [341, 0]
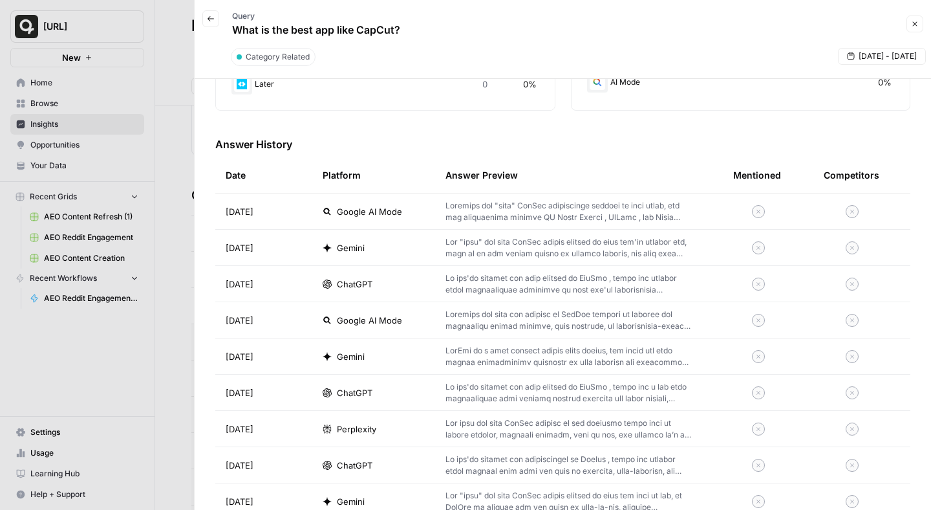
click at [513, 221] on p at bounding box center [569, 211] width 246 height 23
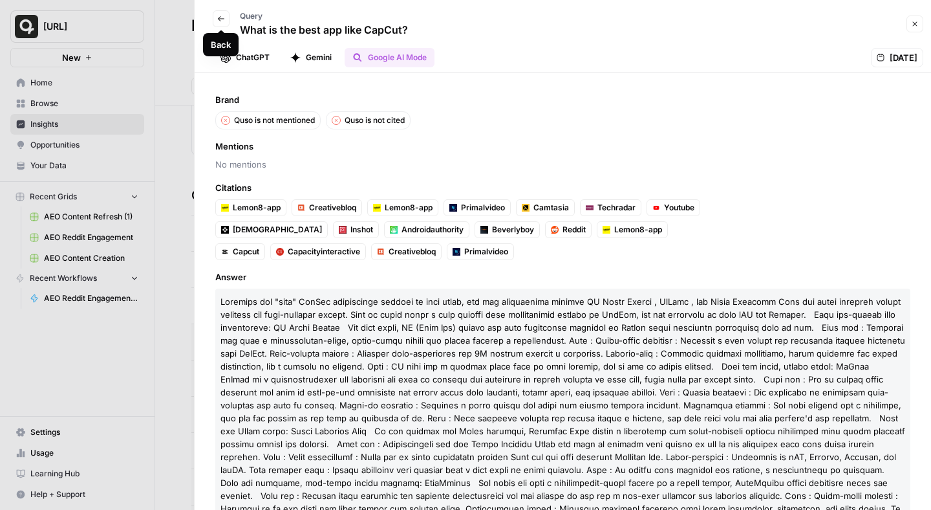
click at [223, 19] on icon "button" at bounding box center [221, 19] width 8 height 8
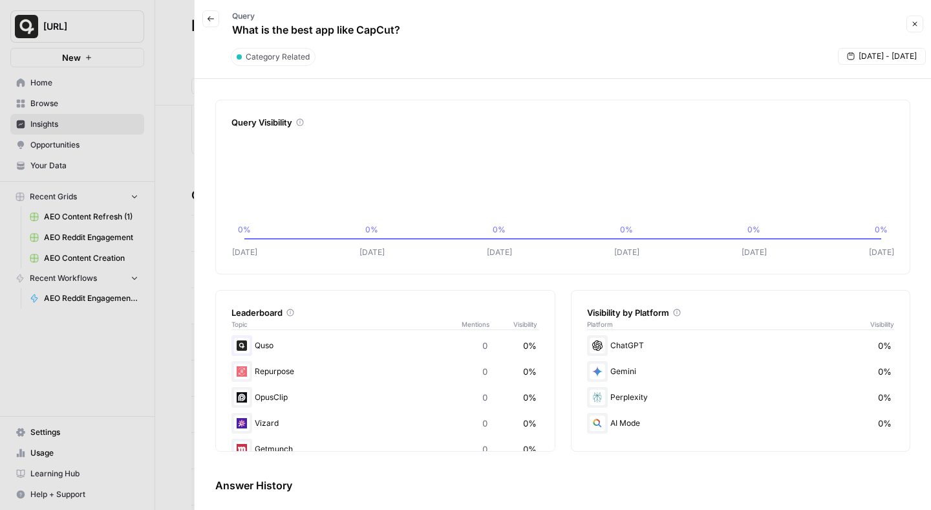
click at [212, 17] on icon "button" at bounding box center [211, 19] width 8 height 8
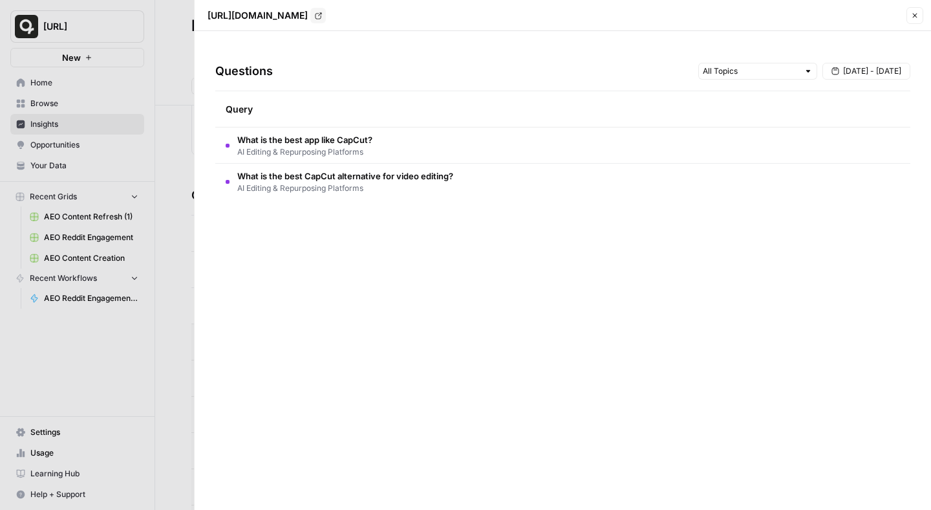
click at [185, 60] on div at bounding box center [465, 255] width 931 height 510
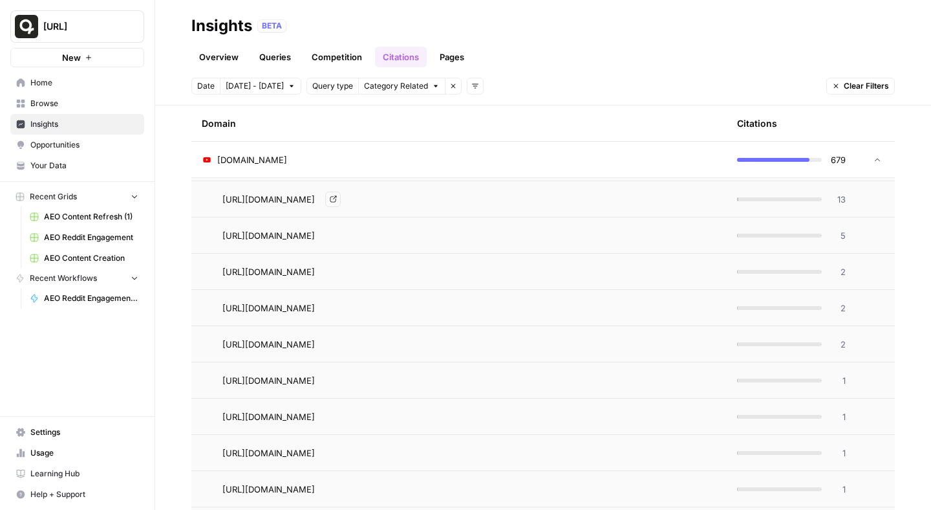
scroll to position [415, 0]
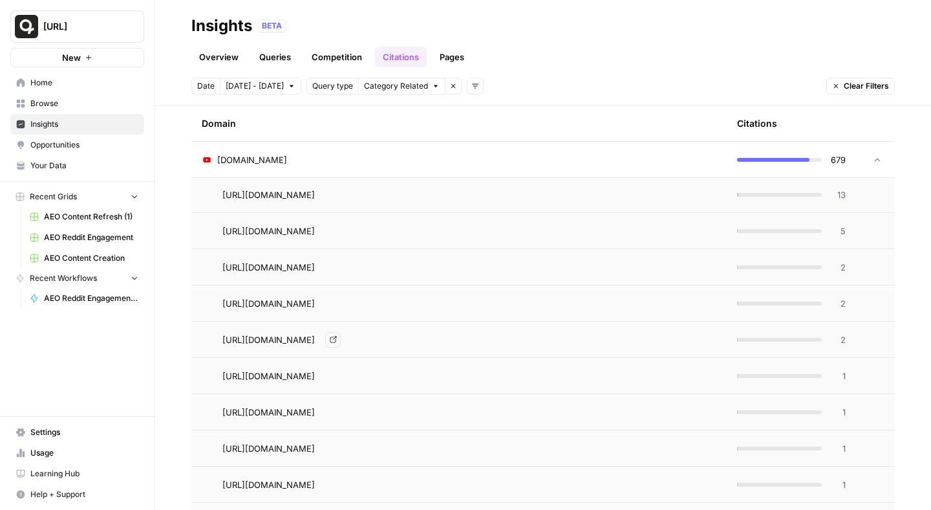
click at [315, 339] on span "[URL][DOMAIN_NAME]" at bounding box center [269, 339] width 93 height 13
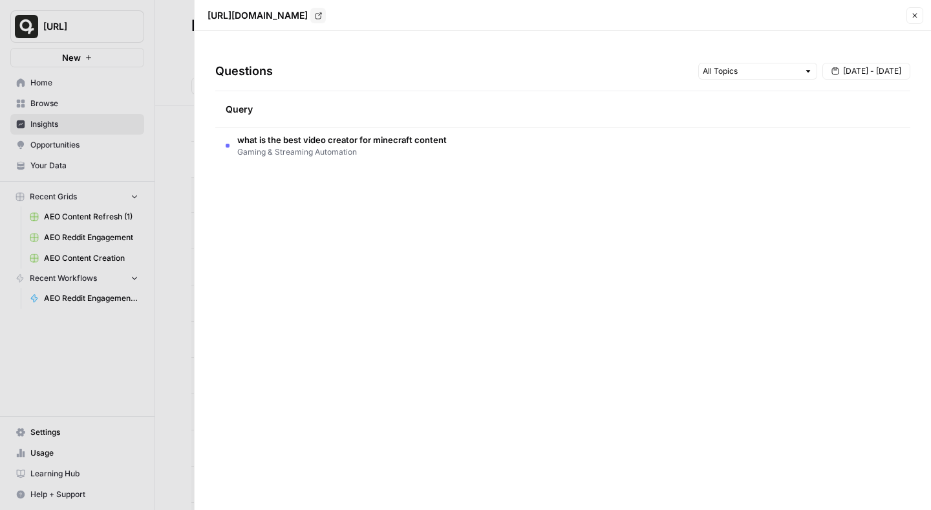
click at [472, 151] on td "what is the best video creator for minecraft content Gaming & Streaming Automat…" at bounding box center [562, 145] width 695 height 36
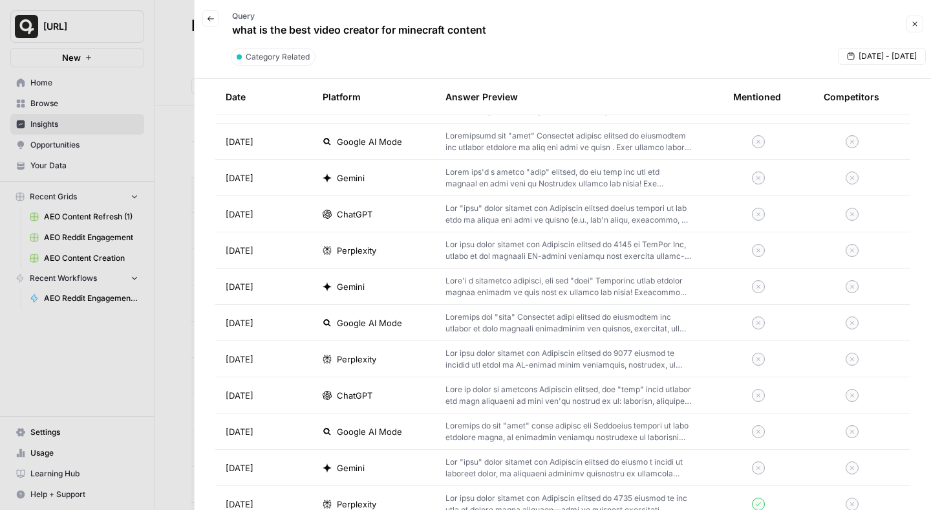
scroll to position [806, 0]
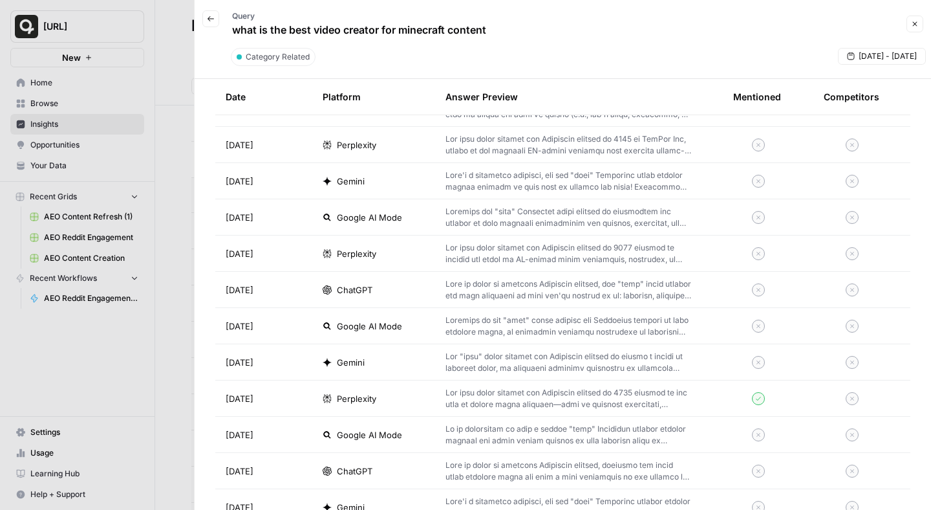
click at [578, 402] on p at bounding box center [569, 398] width 246 height 23
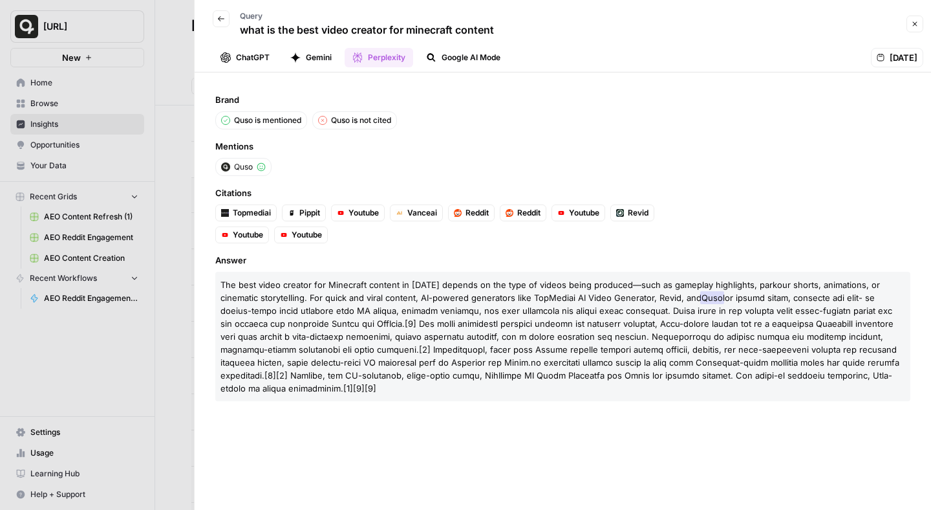
click at [221, 23] on button "Back" at bounding box center [221, 18] width 17 height 17
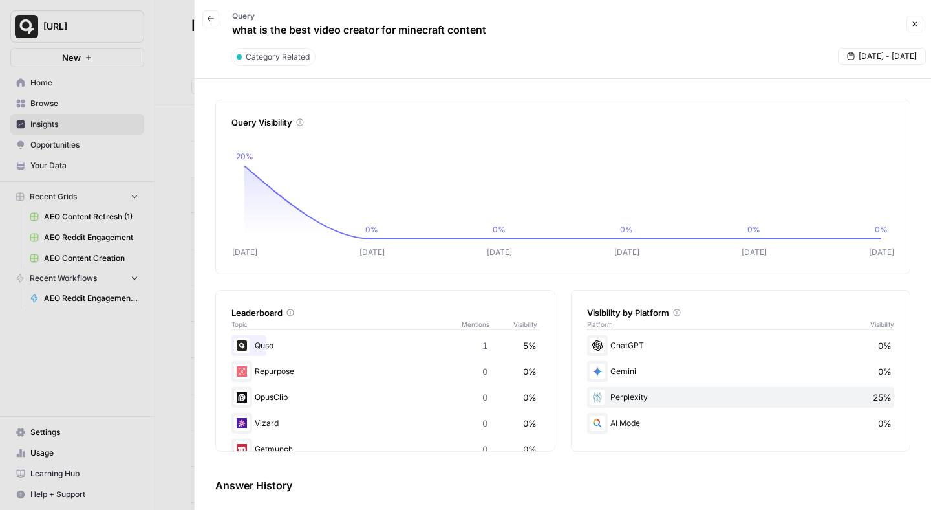
click at [919, 24] on span "Close" at bounding box center [919, 24] width 1 height 1
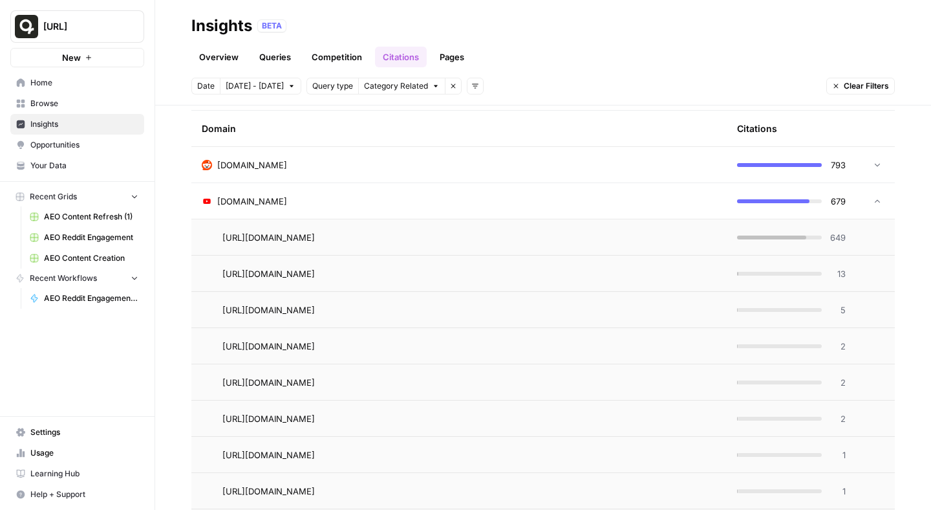
scroll to position [313, 0]
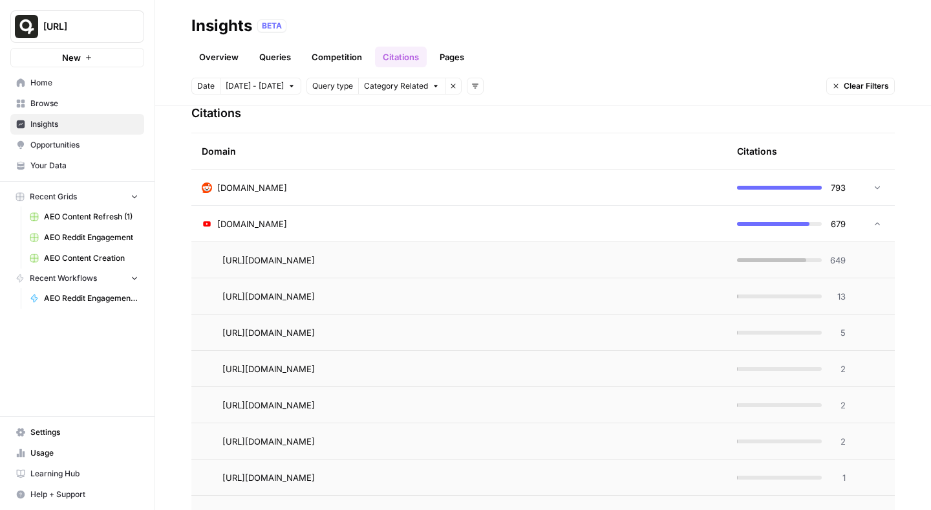
click at [867, 225] on div at bounding box center [875, 223] width 16 height 9
click at [874, 185] on icon at bounding box center [877, 186] width 9 height 9
click at [874, 185] on icon at bounding box center [877, 187] width 9 height 9
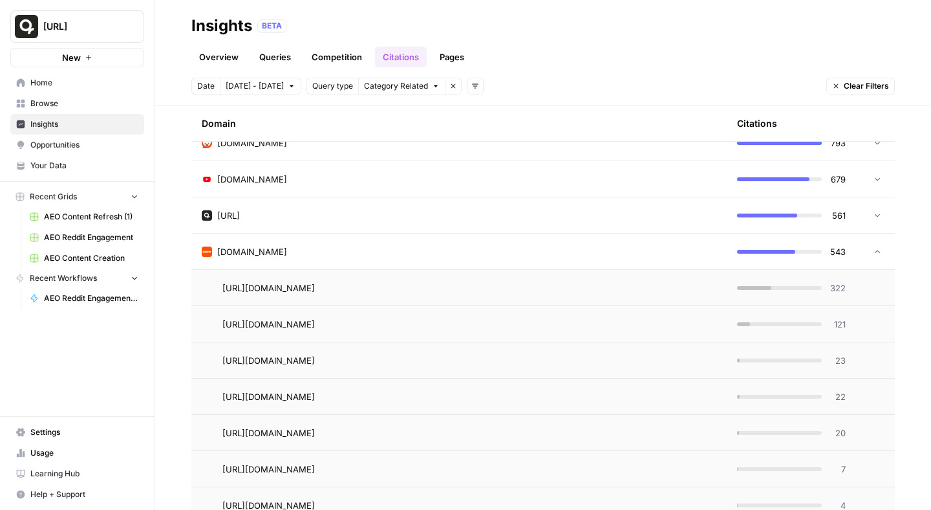
click at [877, 252] on icon at bounding box center [877, 251] width 9 height 9
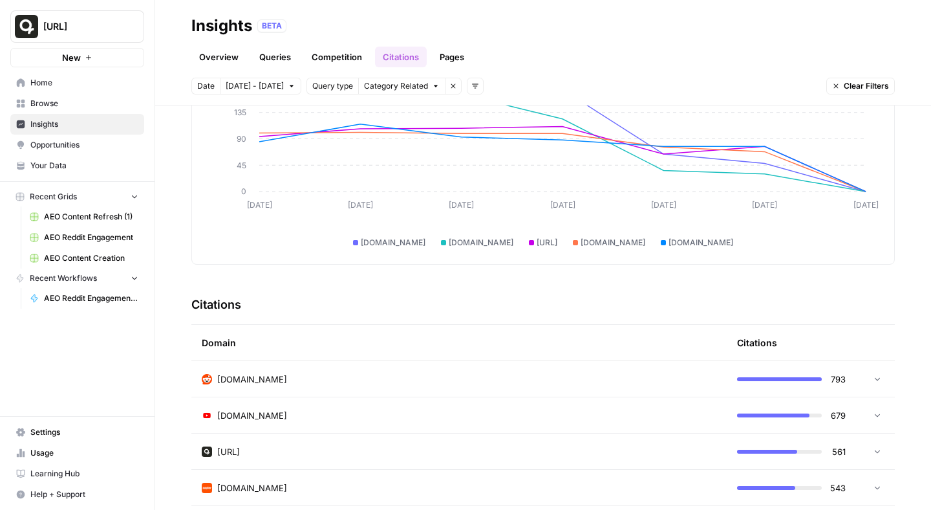
scroll to position [0, 0]
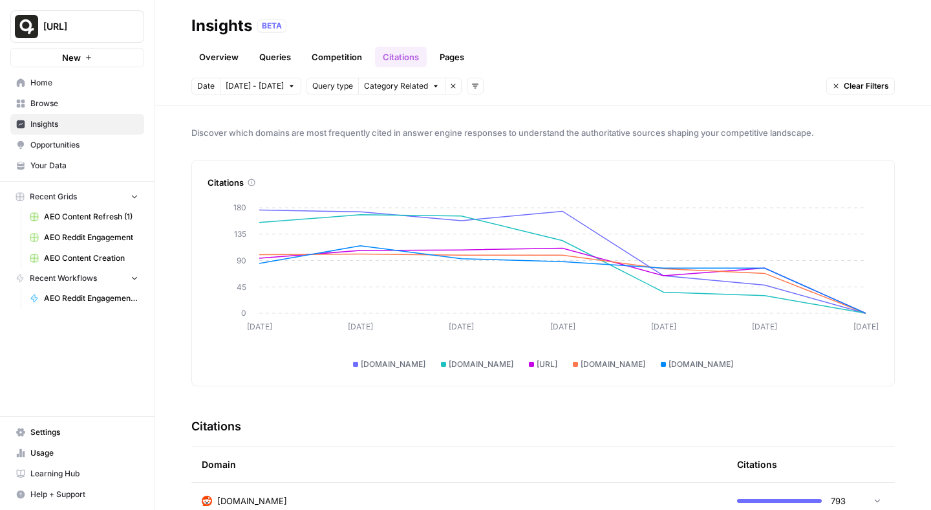
click at [445, 52] on link "Pages" at bounding box center [452, 57] width 40 height 21
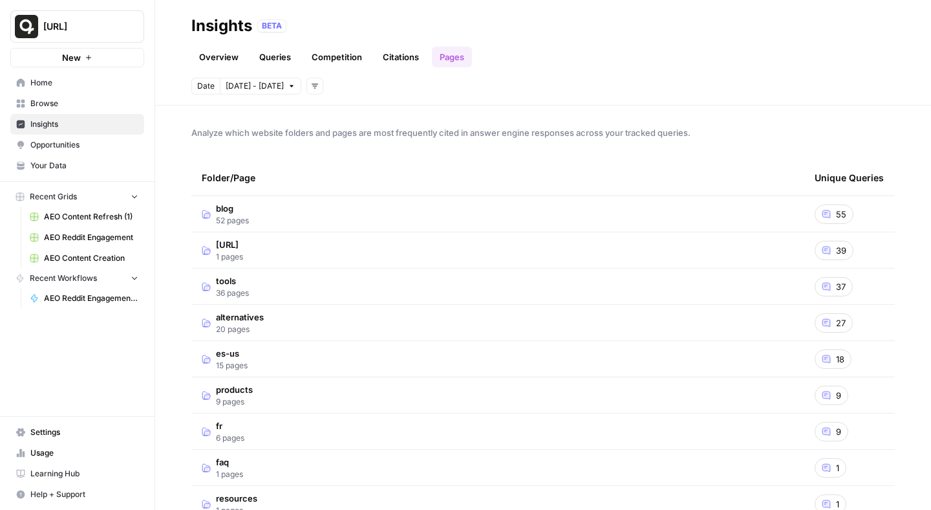
click at [343, 52] on link "Competition" at bounding box center [337, 57] width 66 height 21
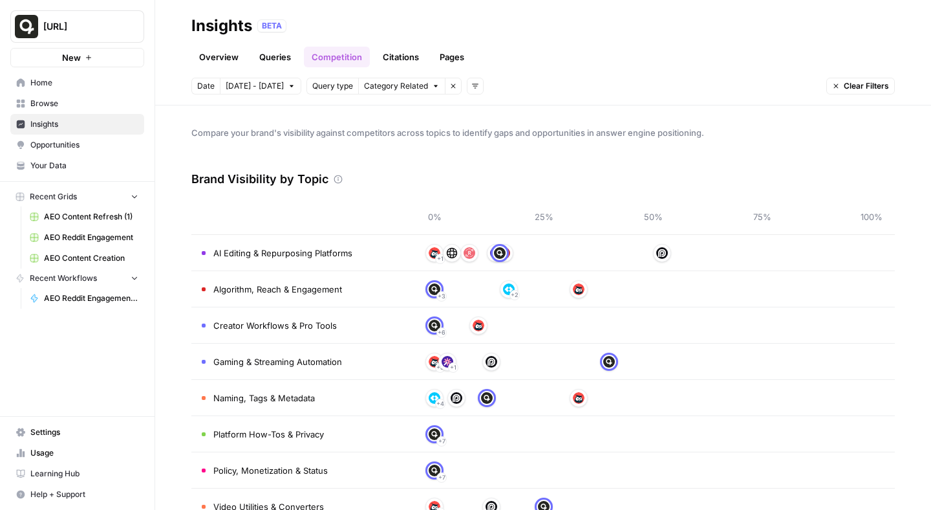
click at [267, 51] on link "Queries" at bounding box center [275, 57] width 47 height 21
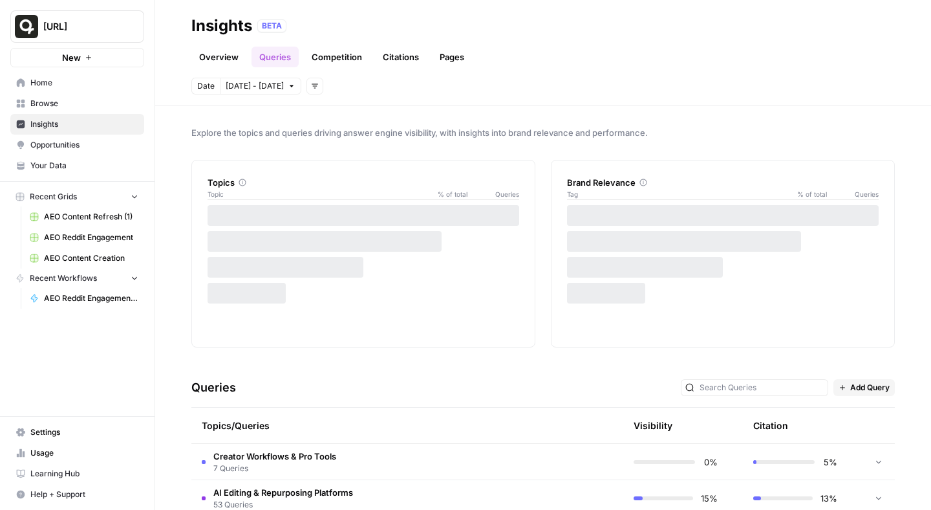
click at [219, 60] on link "Overview" at bounding box center [218, 57] width 55 height 21
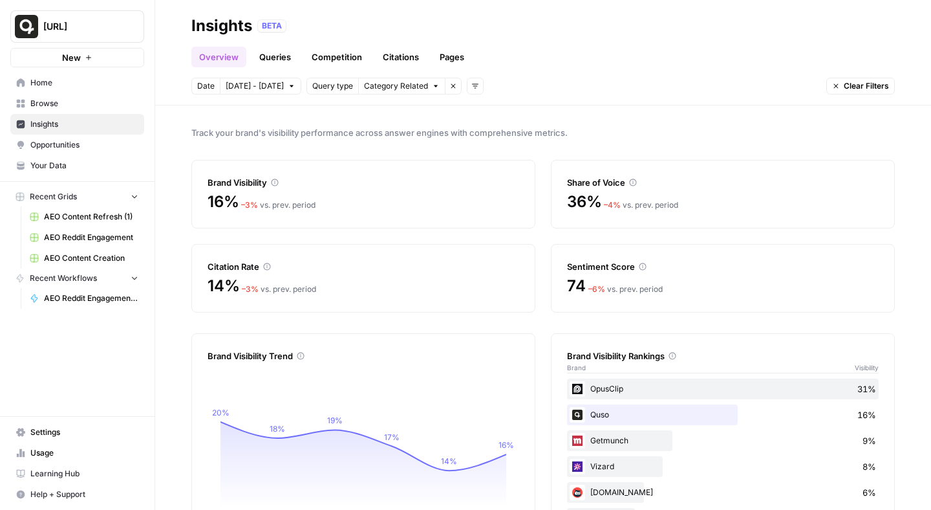
click at [259, 89] on span "[DATE] - [DATE]" at bounding box center [255, 86] width 58 height 12
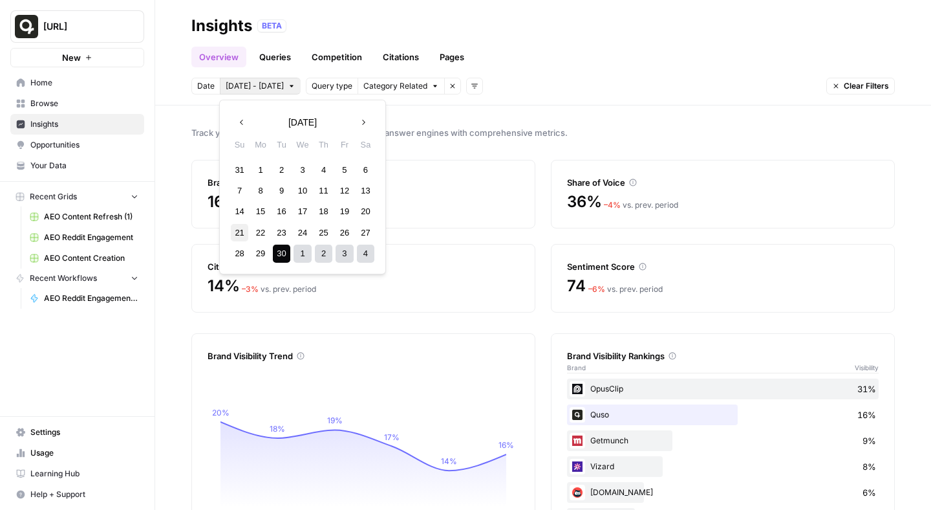
click at [237, 233] on div "21" at bounding box center [239, 232] width 17 height 17
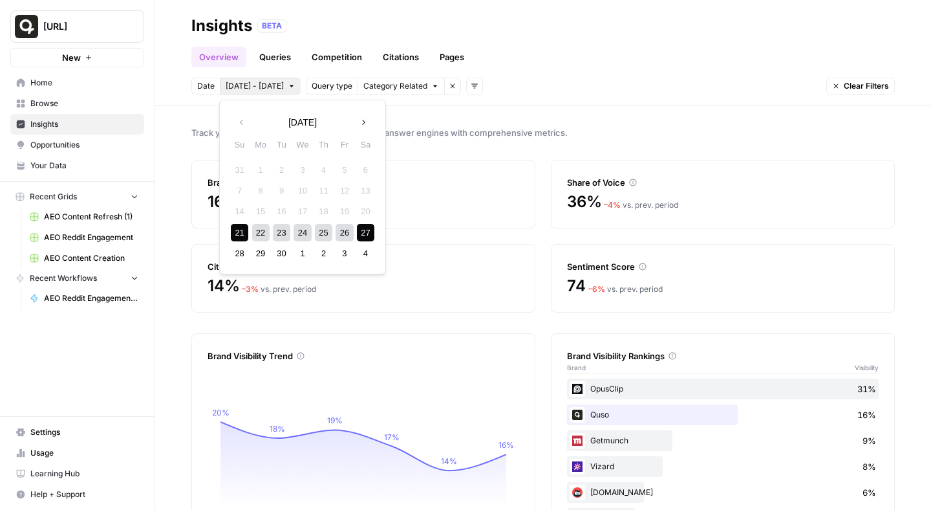
click at [367, 231] on div "27" at bounding box center [365, 232] width 17 height 17
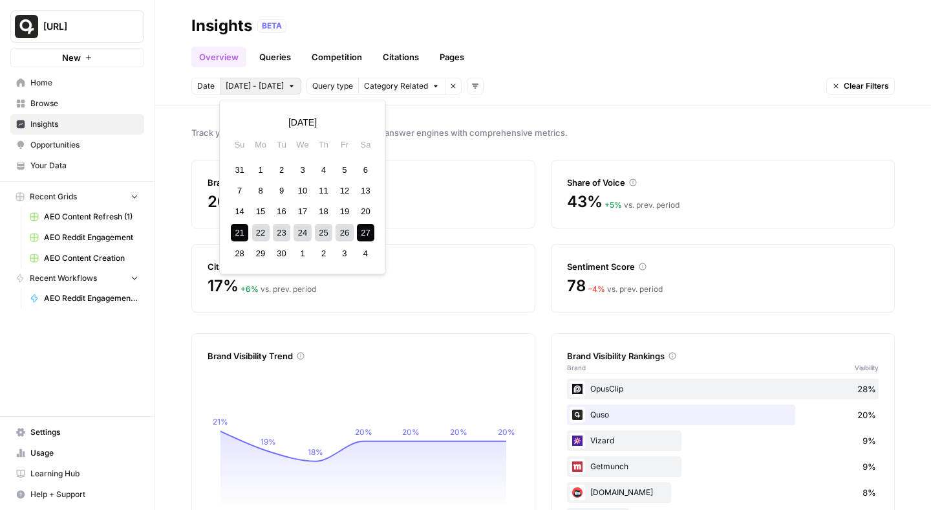
click at [276, 89] on span "[DATE] - [DATE]" at bounding box center [255, 86] width 58 height 12
click at [245, 250] on div "28" at bounding box center [239, 253] width 17 height 17
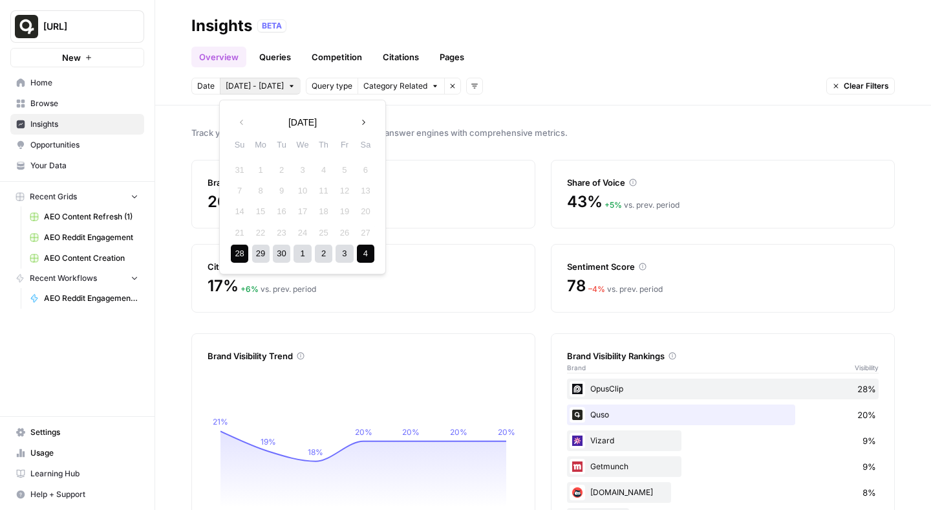
click at [365, 252] on div "4" at bounding box center [365, 253] width 17 height 17
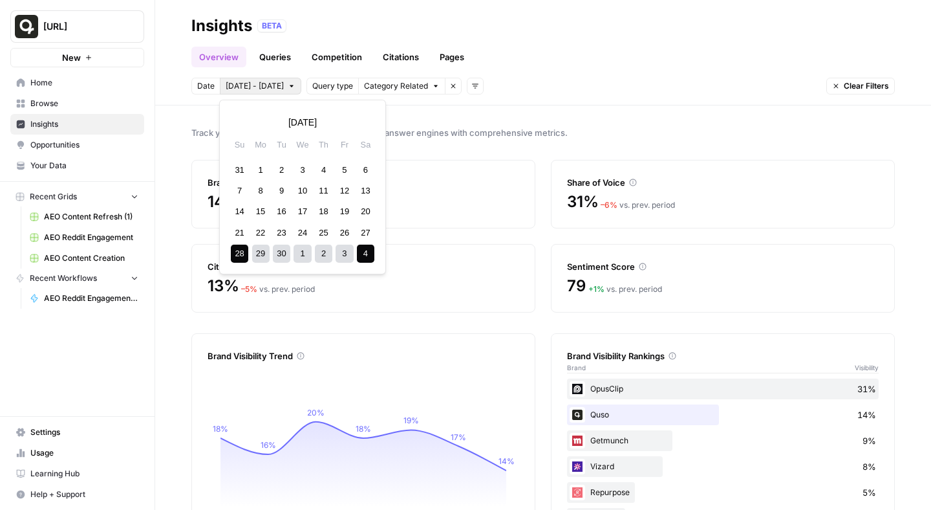
click at [275, 86] on span "[DATE] - [DATE]" at bounding box center [255, 86] width 58 height 12
click at [360, 118] on icon "button" at bounding box center [363, 122] width 9 height 9
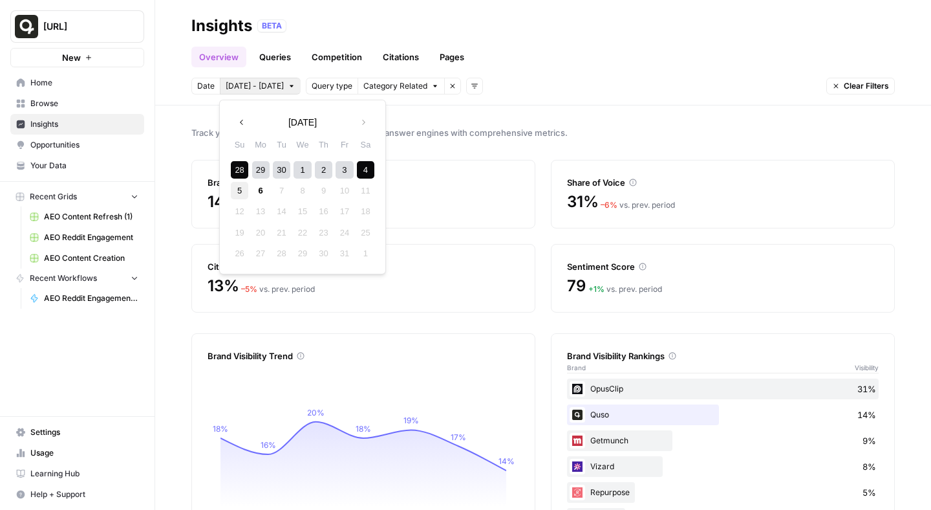
click at [240, 188] on div "5" at bounding box center [239, 190] width 17 height 17
click at [258, 190] on div "6" at bounding box center [260, 190] width 17 height 17
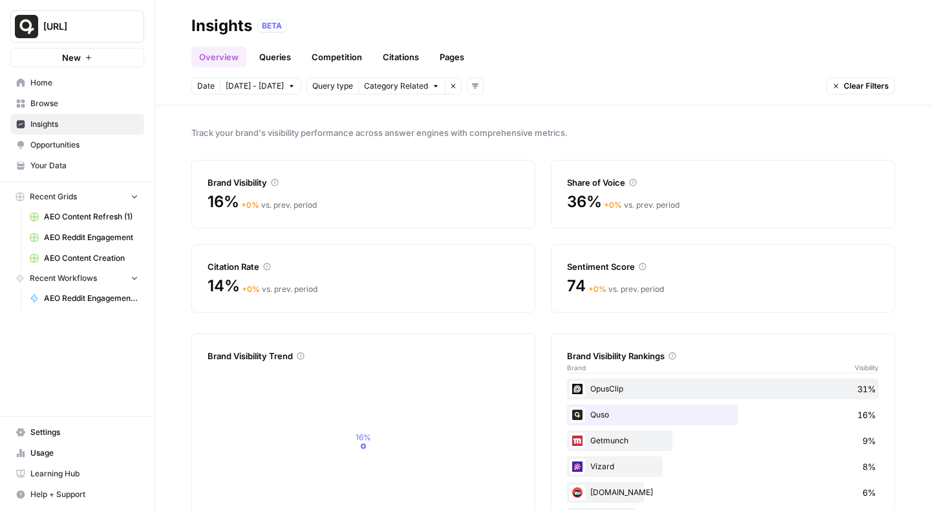
click at [281, 59] on link "Queries" at bounding box center [275, 57] width 47 height 21
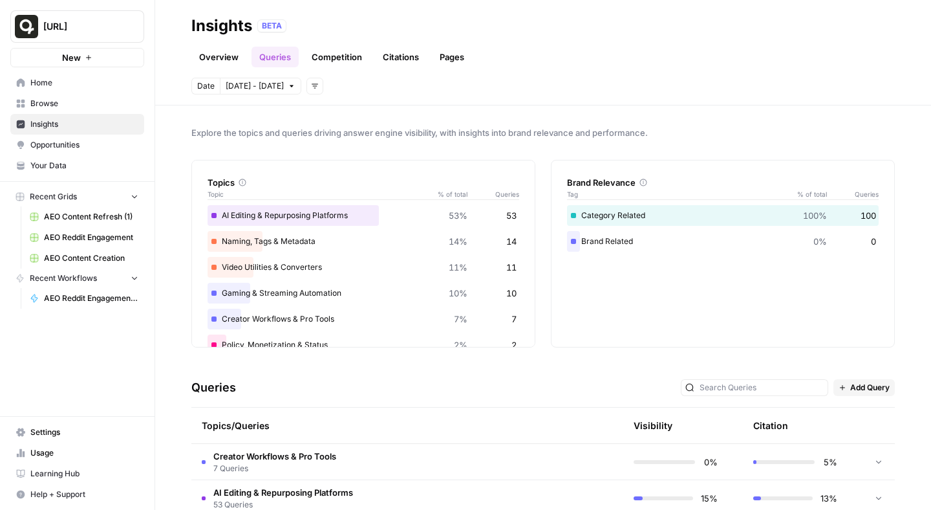
click at [270, 25] on div "BETA" at bounding box center [271, 25] width 29 height 13
